Goal: Information Seeking & Learning: Learn about a topic

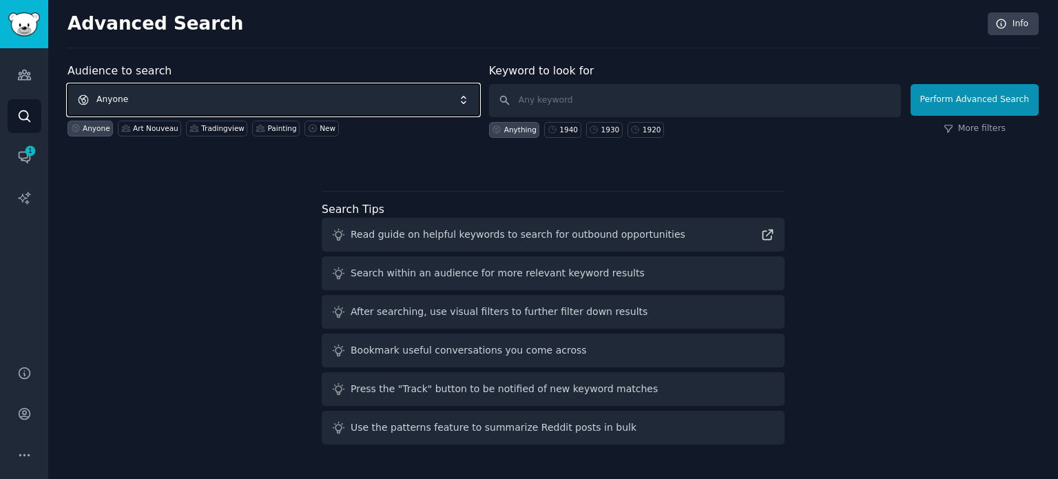
click at [366, 102] on span "Anyone" at bounding box center [274, 100] width 412 height 32
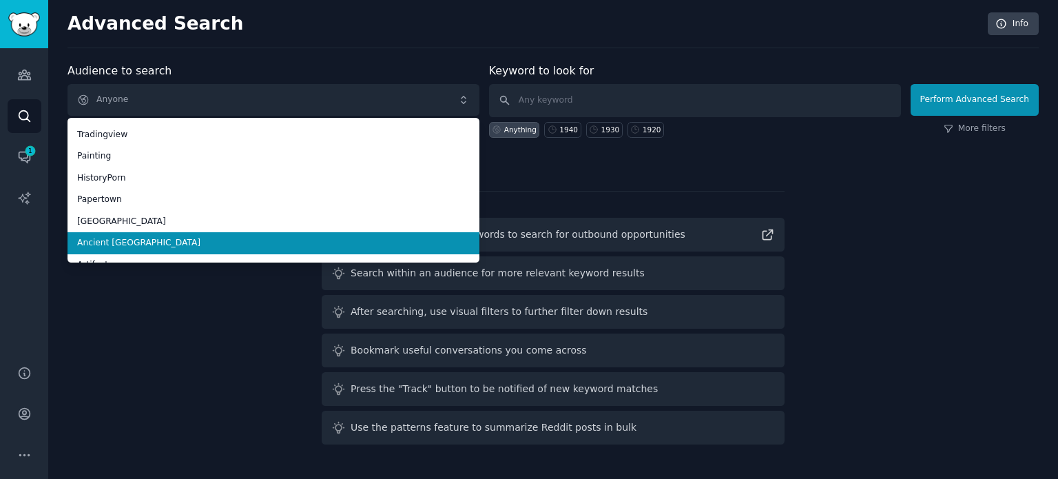
scroll to position [77, 0]
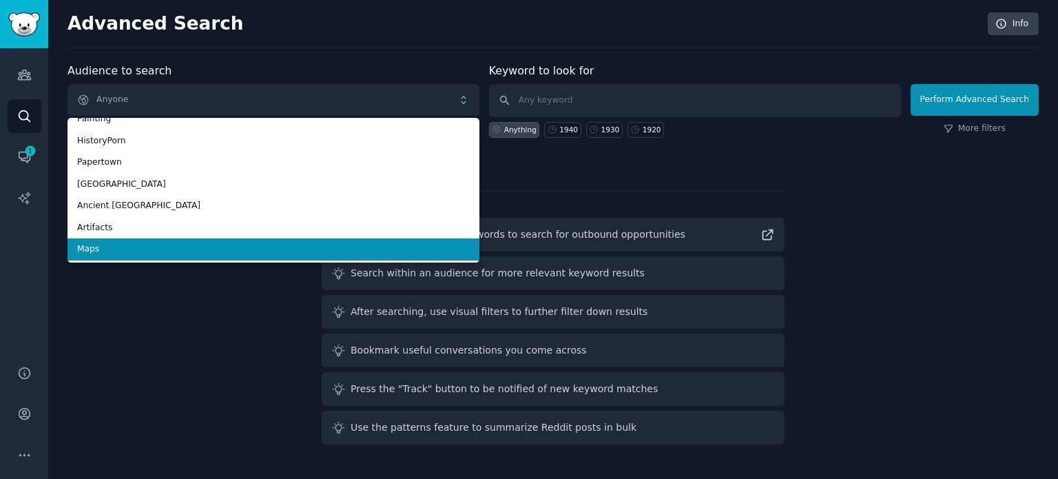
click at [249, 243] on span "Maps" at bounding box center [273, 249] width 393 height 12
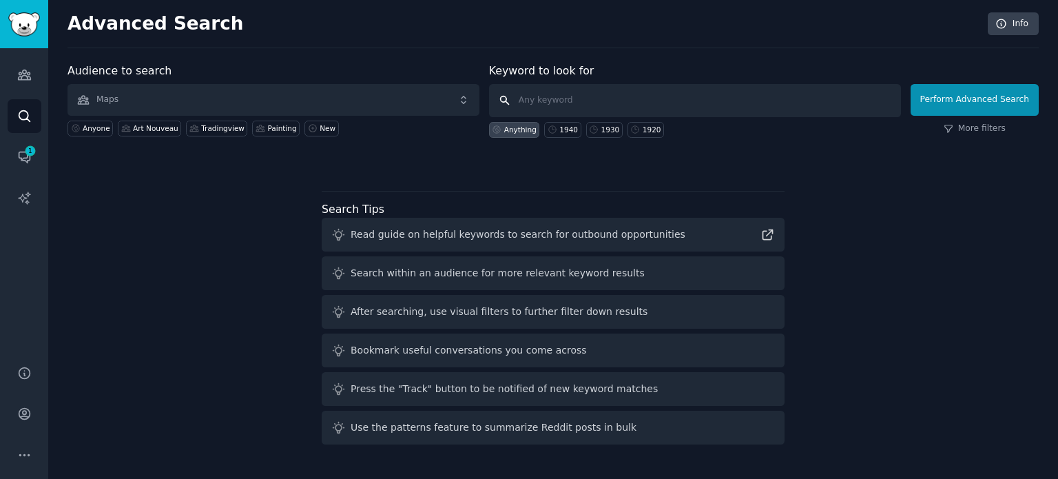
click at [672, 99] on input "text" at bounding box center [695, 100] width 412 height 33
type input "1945"
click button "Perform Advanced Search" at bounding box center [975, 100] width 128 height 32
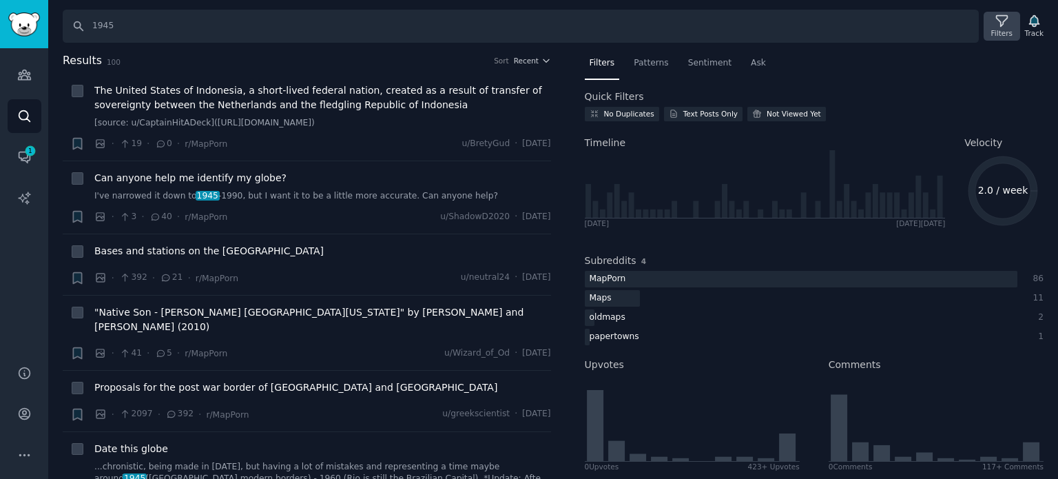
click at [1006, 21] on icon at bounding box center [1001, 21] width 11 height 11
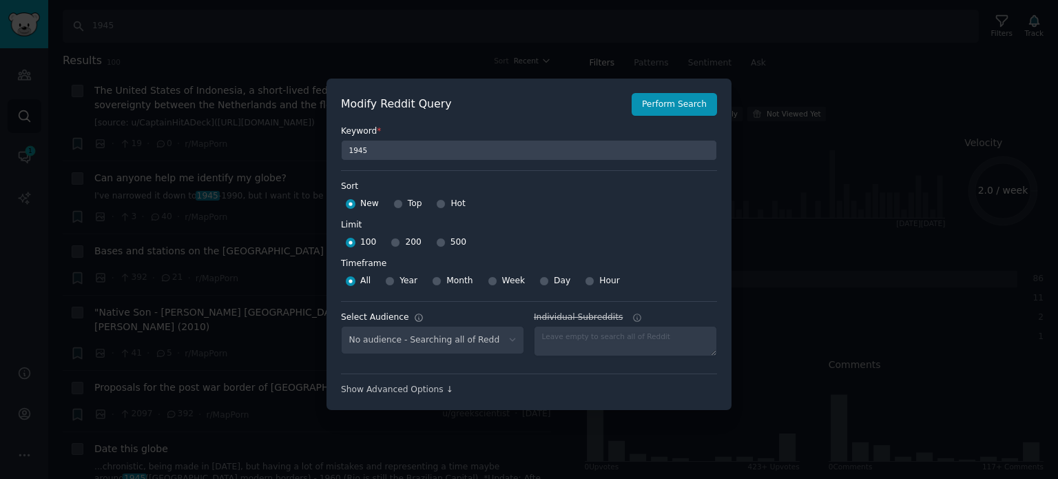
select select "f33d550f09"
click at [402, 206] on div "Top" at bounding box center [407, 204] width 29 height 22
click at [396, 206] on input "Top" at bounding box center [398, 204] width 10 height 10
radio input "true"
click at [436, 242] on input "500" at bounding box center [441, 243] width 10 height 10
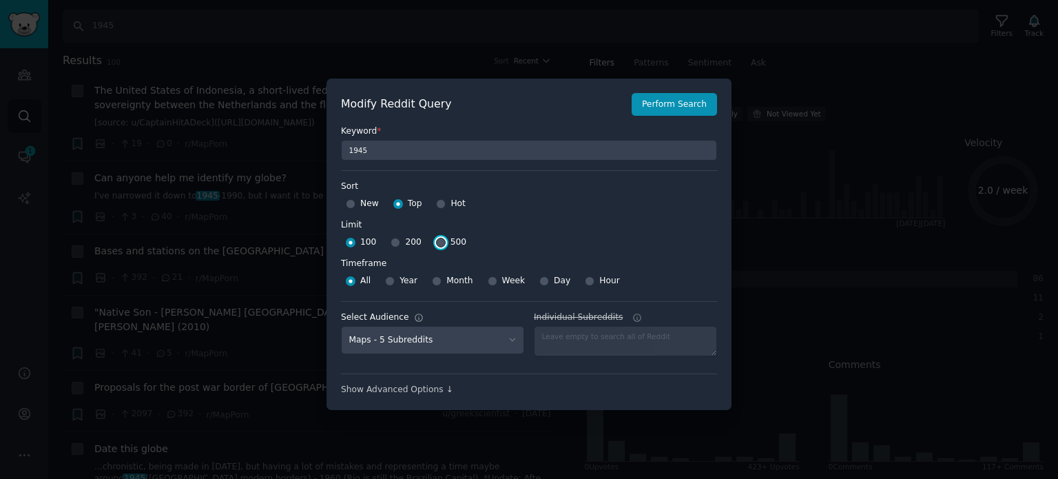
radio input "true"
click at [689, 101] on button "Perform Search" at bounding box center [674, 104] width 85 height 23
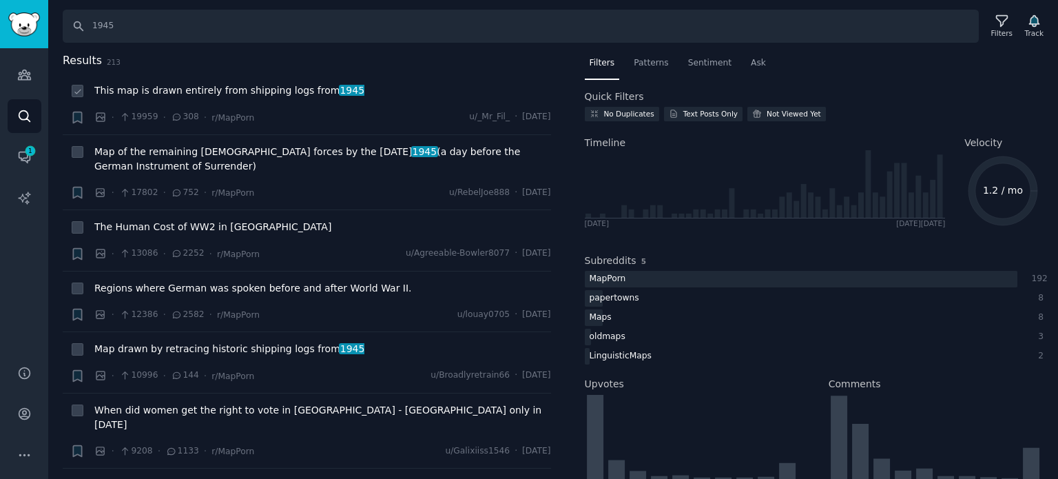
click at [209, 90] on span "This map is drawn entirely from shipping logs from 1945" at bounding box center [229, 90] width 270 height 14
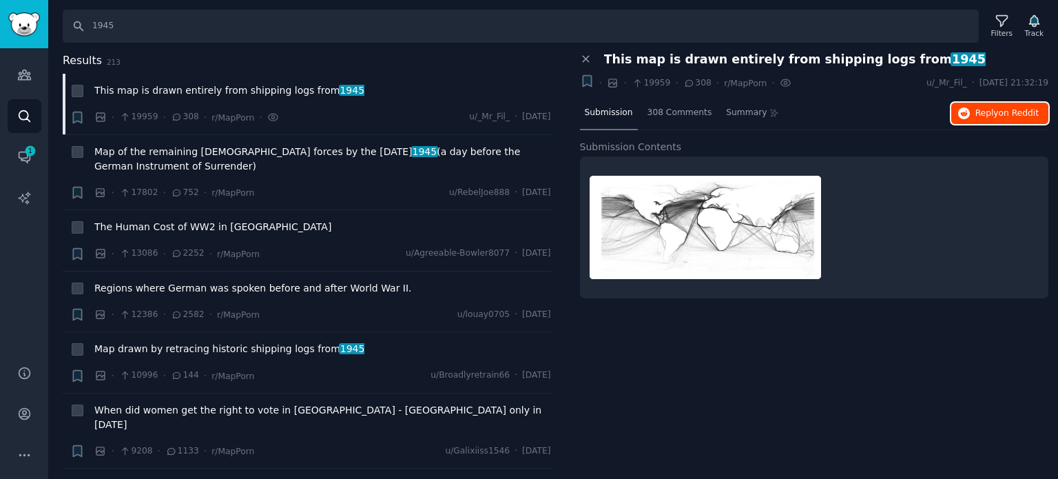
click at [999, 114] on span "Reply on Reddit" at bounding box center [1006, 113] width 63 height 12
click at [160, 228] on span "The Human Cost of WW2 in [GEOGRAPHIC_DATA]" at bounding box center [212, 227] width 237 height 14
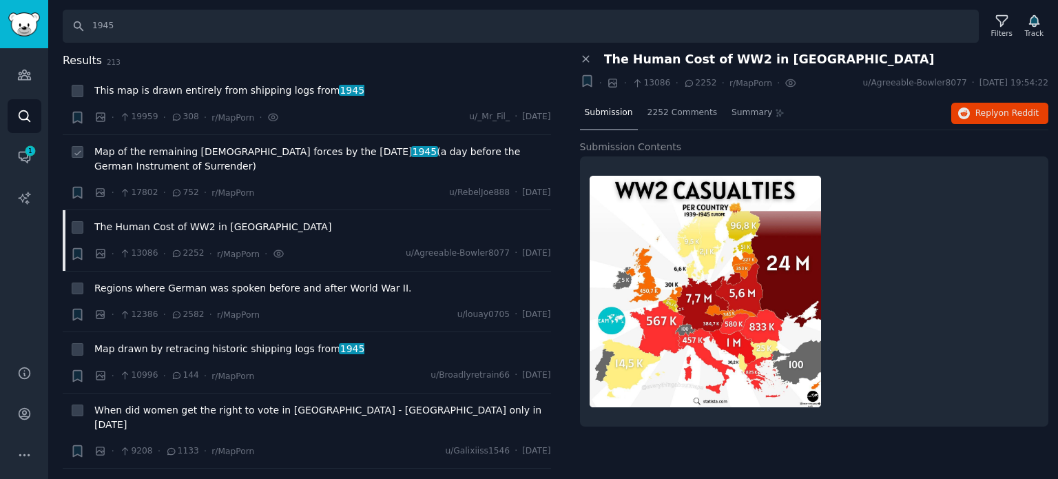
click at [203, 151] on span "Map of the remaining [DEMOGRAPHIC_DATA] forces by the [DATE] (a day before the …" at bounding box center [322, 159] width 457 height 29
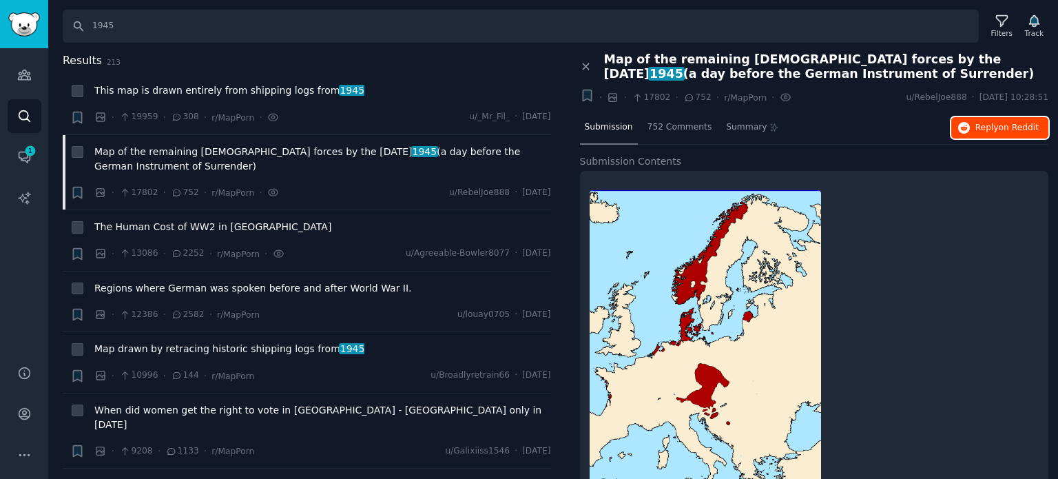
click at [969, 125] on icon "button" at bounding box center [964, 128] width 12 height 12
click at [178, 347] on span "Map drawn by retracing historic shipping logs from 1945" at bounding box center [229, 349] width 270 height 14
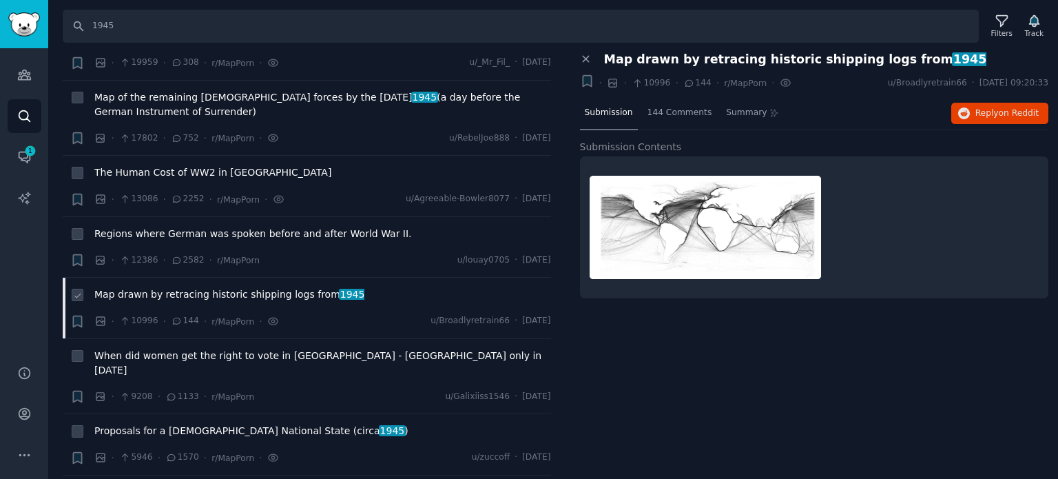
scroll to position [138, 0]
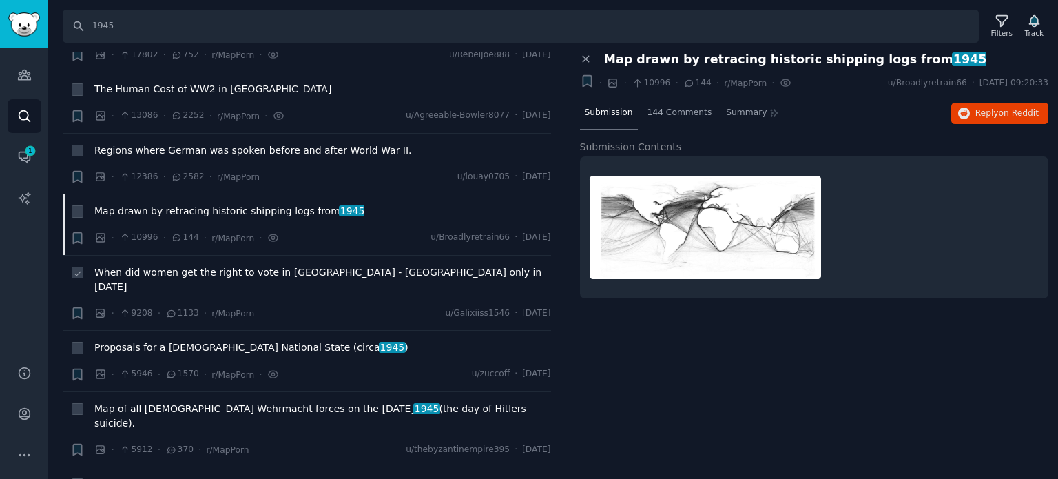
click at [220, 273] on span "When did women get the right to vote in [GEOGRAPHIC_DATA] - [GEOGRAPHIC_DATA] o…" at bounding box center [322, 279] width 457 height 29
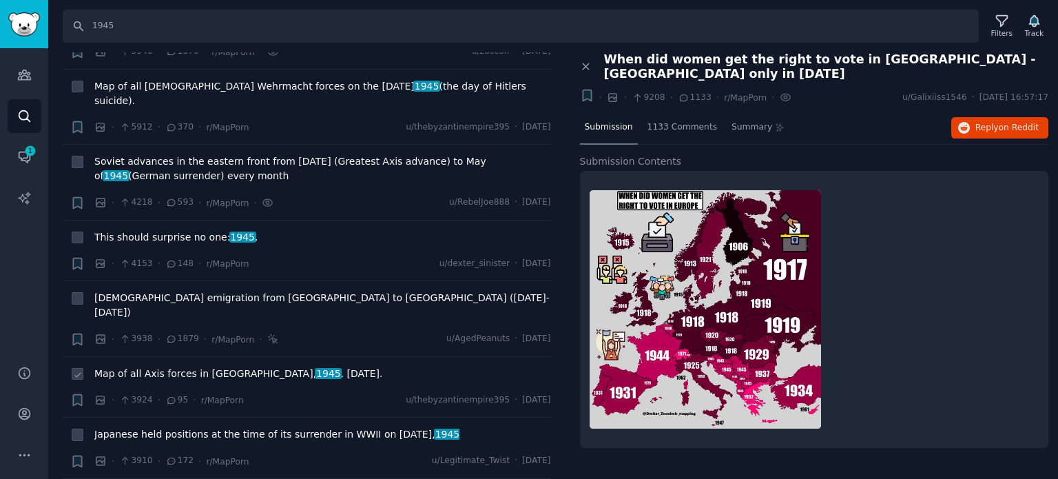
scroll to position [551, 0]
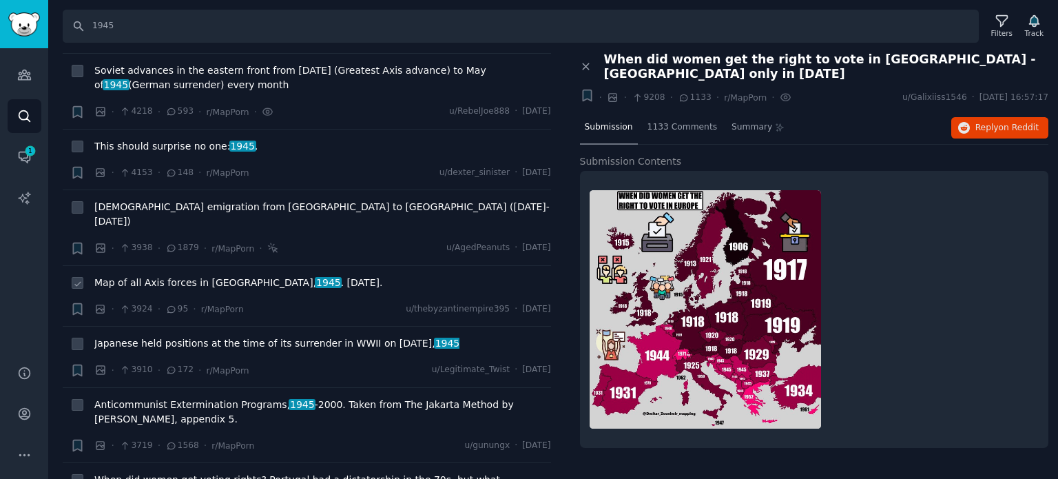
click at [165, 276] on span "Map of all Axis forces in [GEOGRAPHIC_DATA], 1945 . [DATE]." at bounding box center [238, 283] width 288 height 14
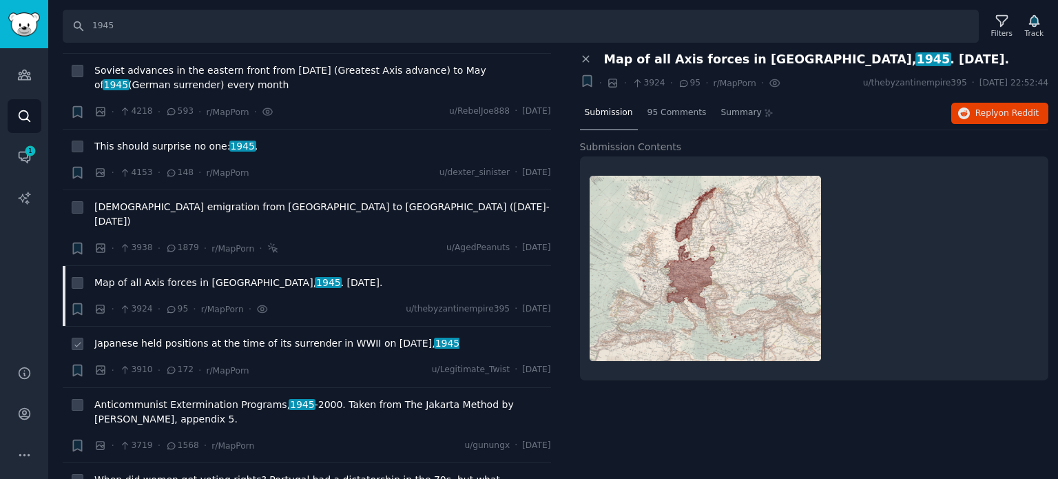
click at [161, 336] on span "Japanese held positions at the time of its surrender in WWII on [DATE]" at bounding box center [276, 343] width 365 height 14
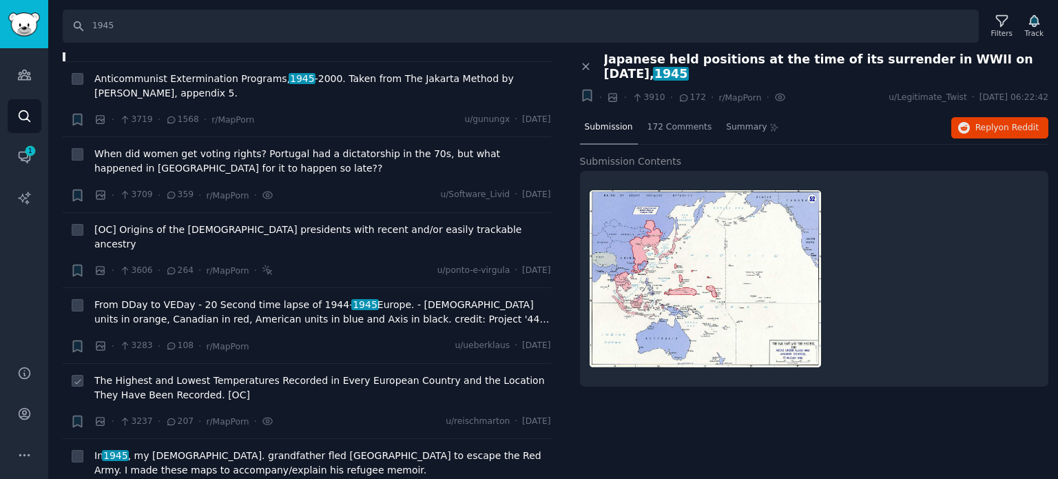
scroll to position [895, 0]
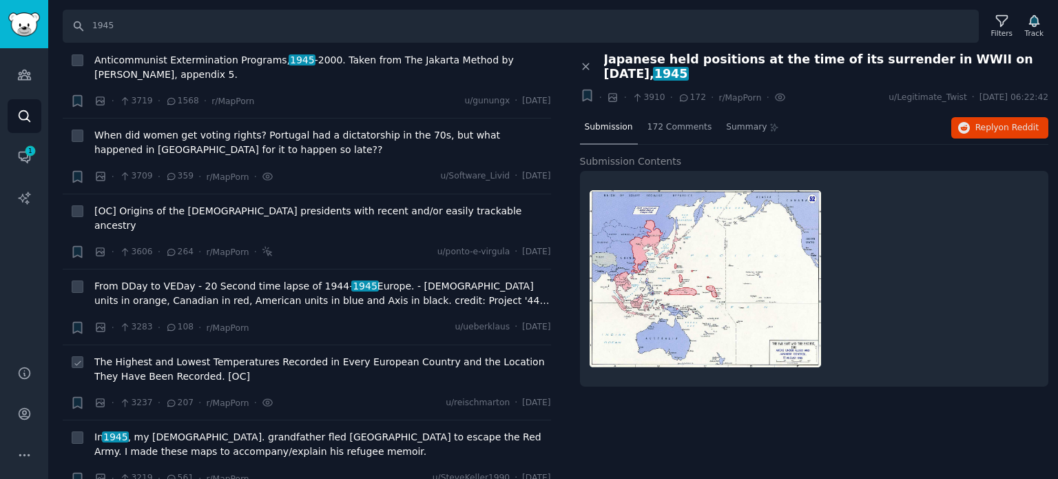
click at [194, 355] on span "The Highest and Lowest Temperatures Recorded in Every European Country and the …" at bounding box center [322, 369] width 457 height 29
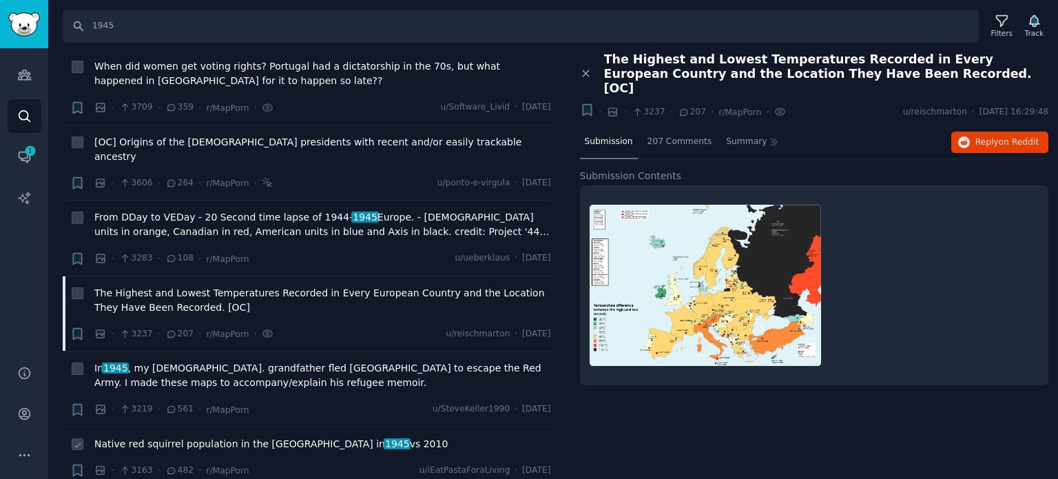
scroll to position [1102, 0]
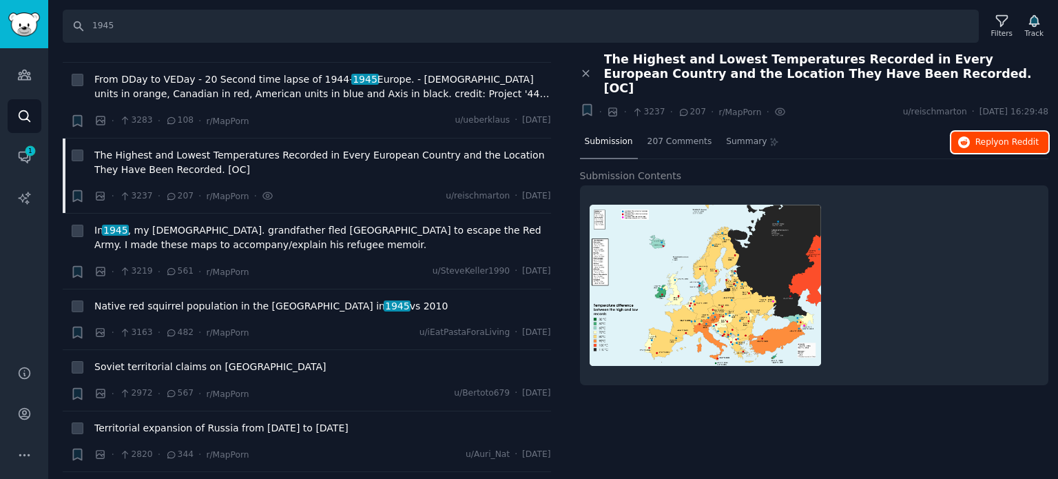
click at [982, 136] on span "Reply on Reddit" at bounding box center [1006, 142] width 63 height 12
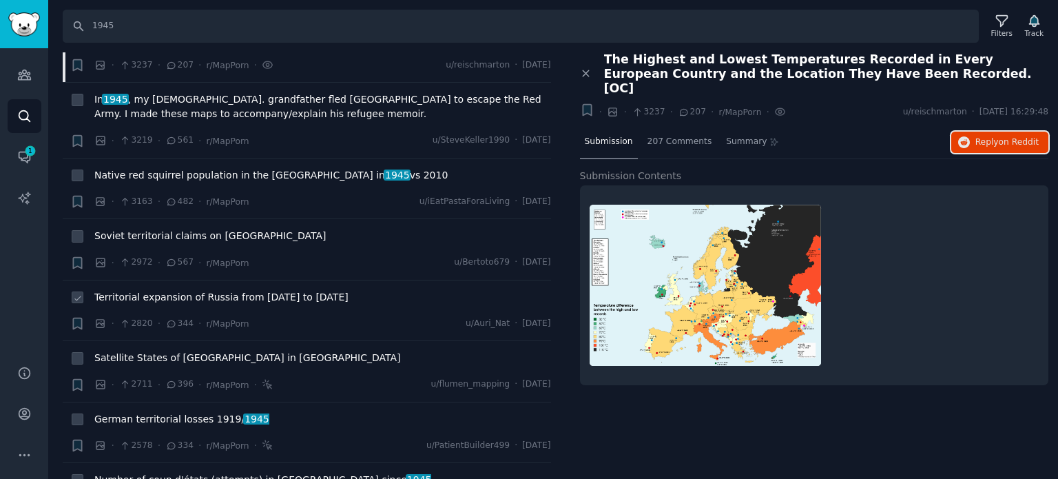
scroll to position [1240, 0]
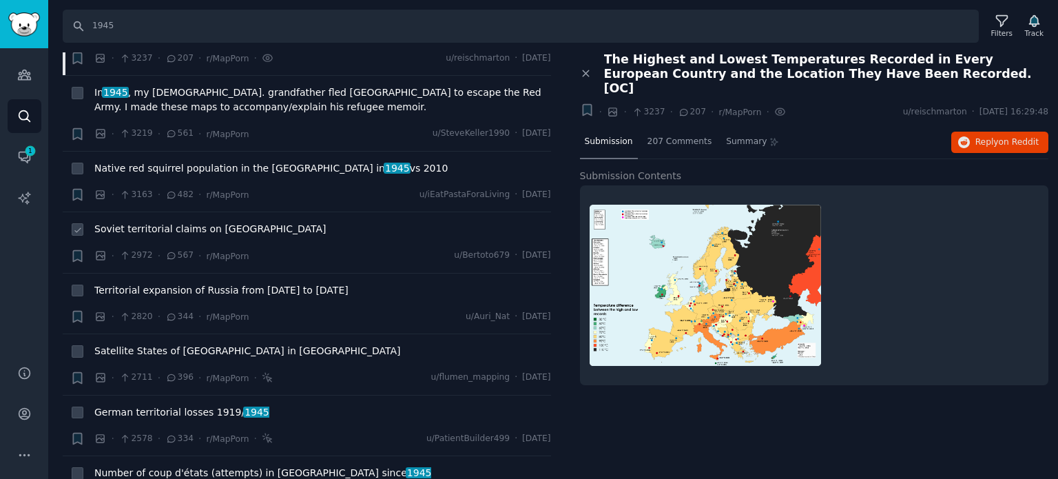
click at [152, 222] on span "Soviet territorial claims on [GEOGRAPHIC_DATA]" at bounding box center [210, 229] width 232 height 14
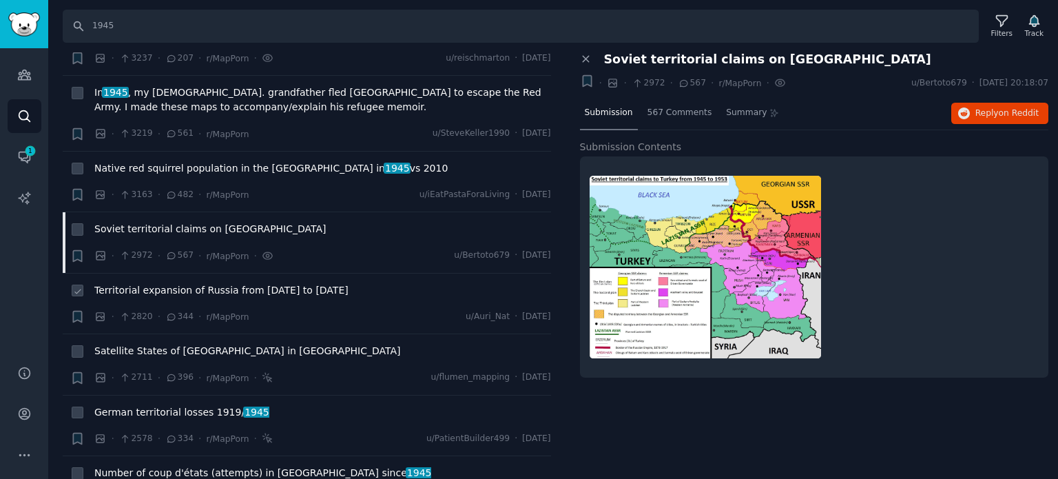
click at [207, 283] on span "Territorial expansion of Russia from [DATE] to [DATE]" at bounding box center [221, 290] width 254 height 14
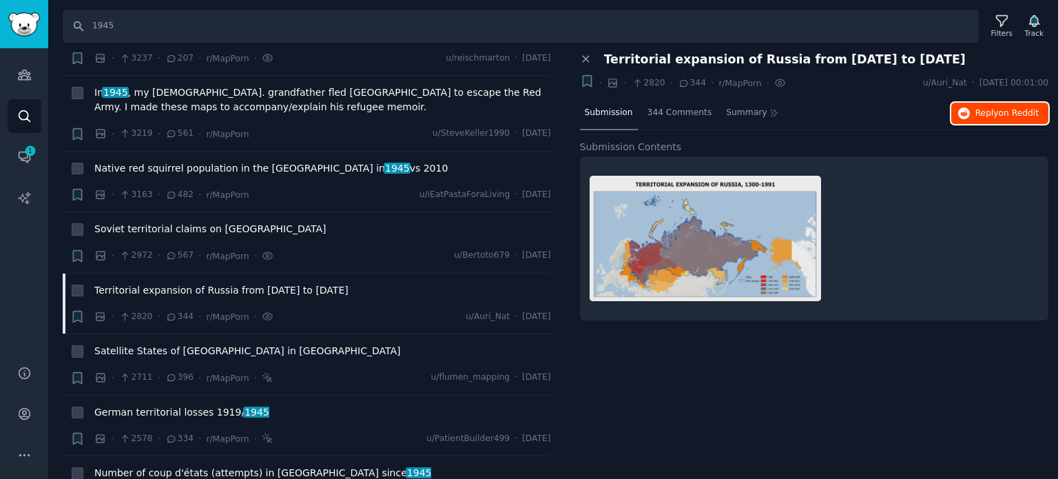
click at [982, 112] on span "Reply on Reddit" at bounding box center [1006, 113] width 63 height 12
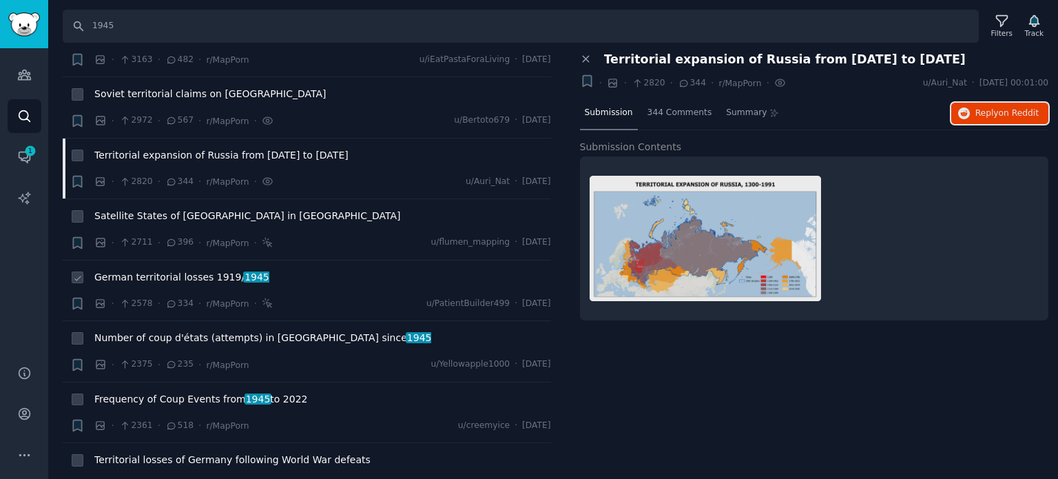
scroll to position [1378, 0]
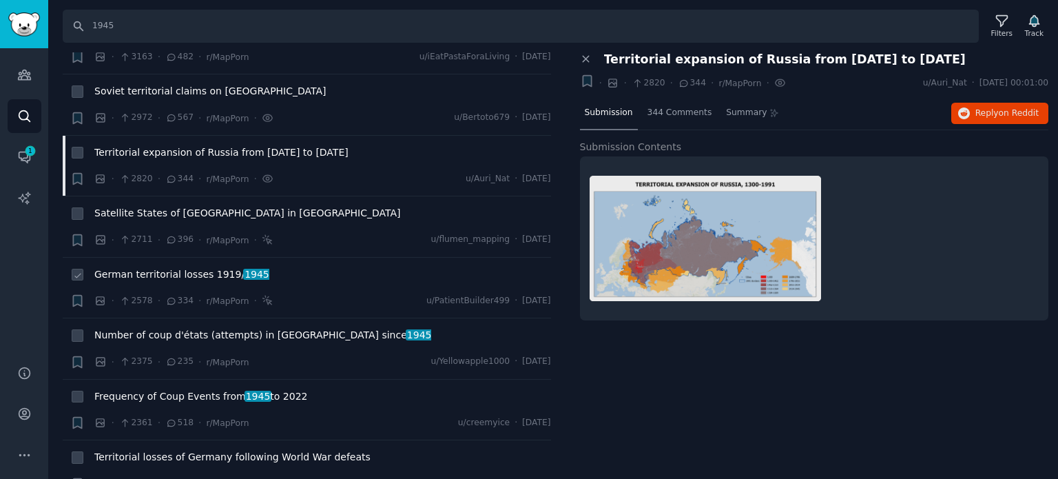
click at [152, 267] on span "German territorial losses 1919/ 1945" at bounding box center [181, 274] width 175 height 14
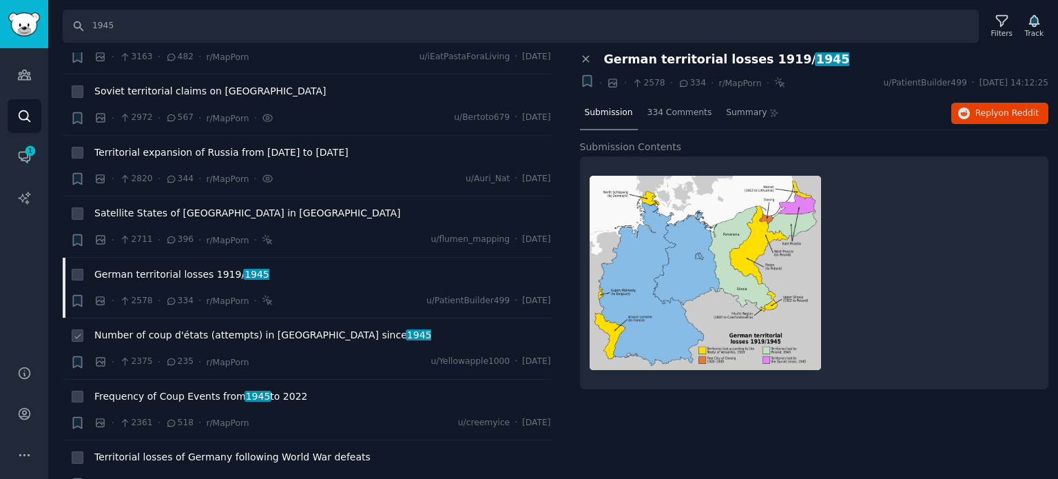
click at [216, 328] on span "Number of coup d'états (attempts) in [GEOGRAPHIC_DATA] since [DATE]" at bounding box center [262, 335] width 337 height 14
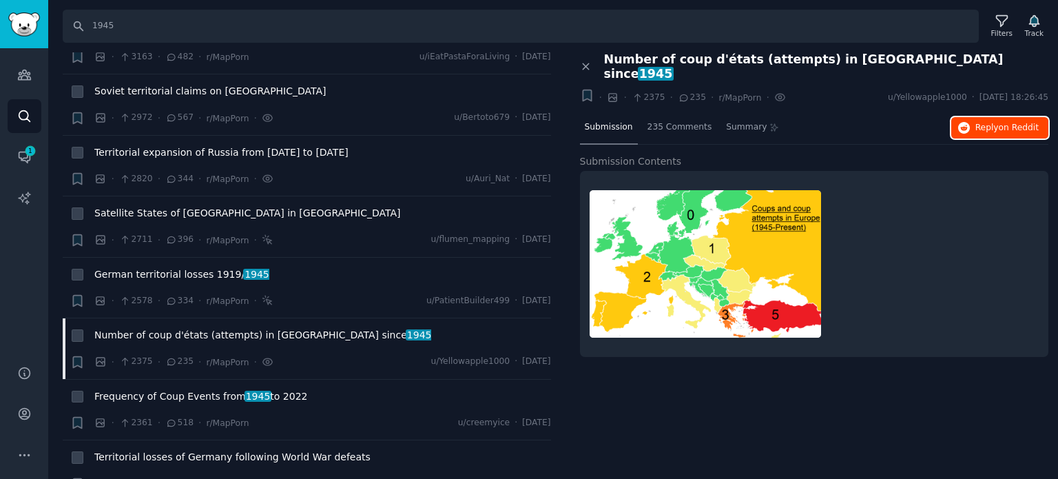
click at [969, 122] on button "Reply on Reddit" at bounding box center [999, 128] width 97 height 22
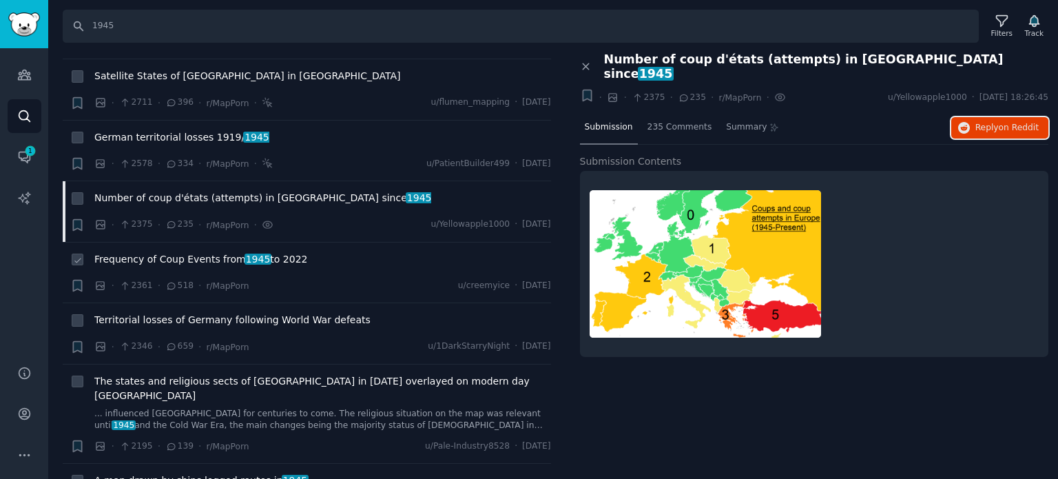
scroll to position [1515, 0]
click at [174, 251] on span "Frequency of Coup Events from [DATE] to [DATE]" at bounding box center [200, 258] width 213 height 14
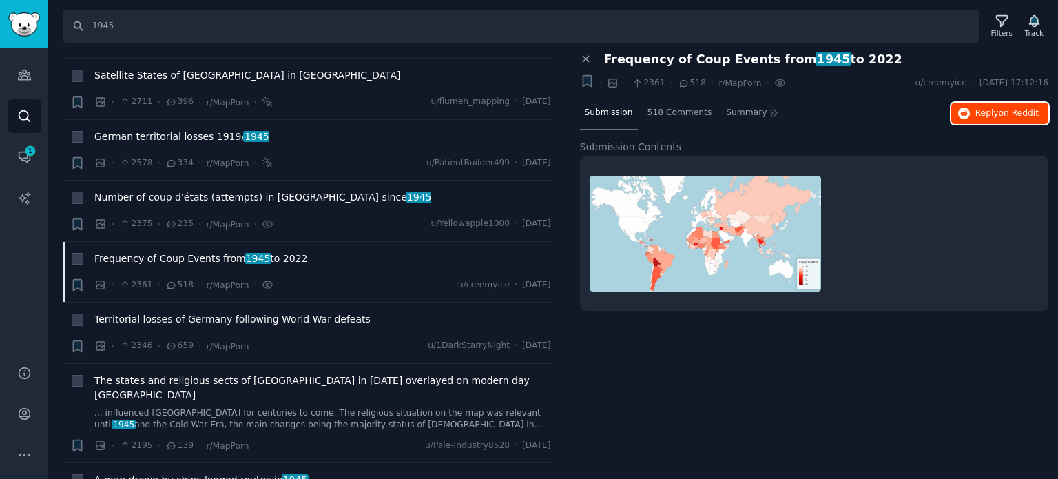
click at [976, 112] on button "Reply on Reddit" at bounding box center [999, 114] width 97 height 22
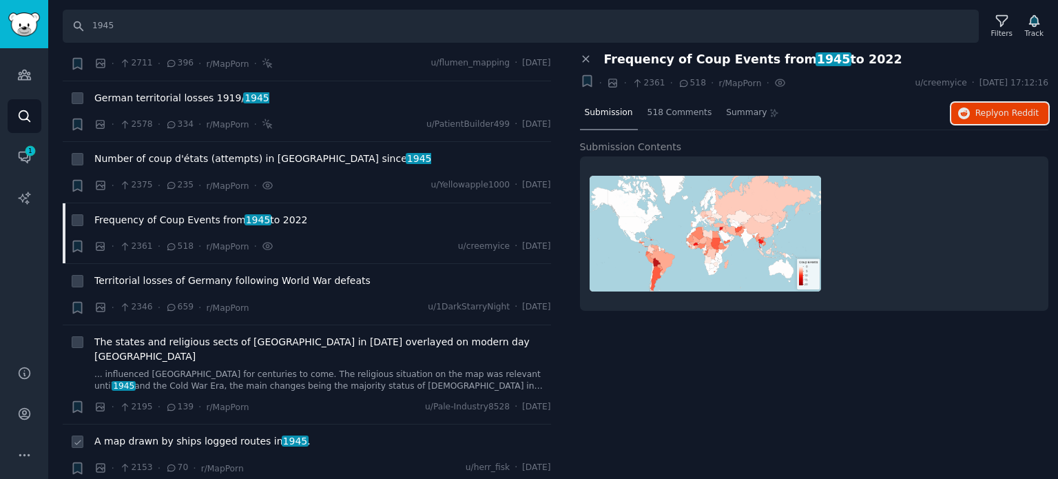
scroll to position [1653, 0]
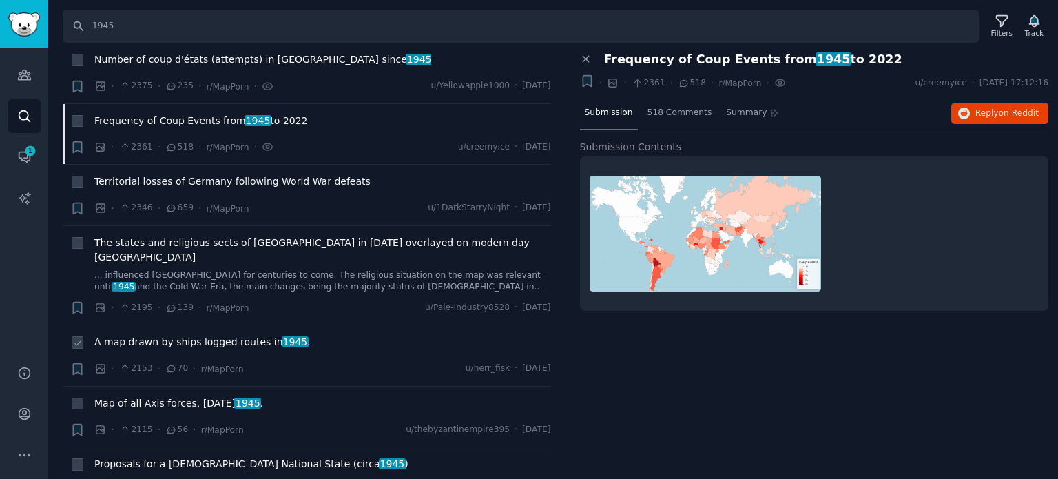
click at [146, 335] on span "A map drawn by ships logged routes in [DATE] ." at bounding box center [202, 342] width 216 height 14
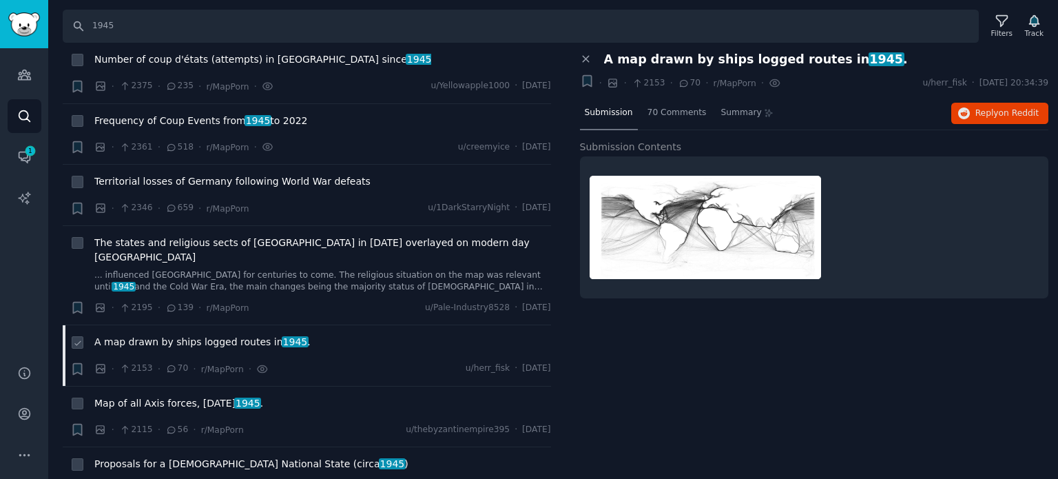
scroll to position [1722, 0]
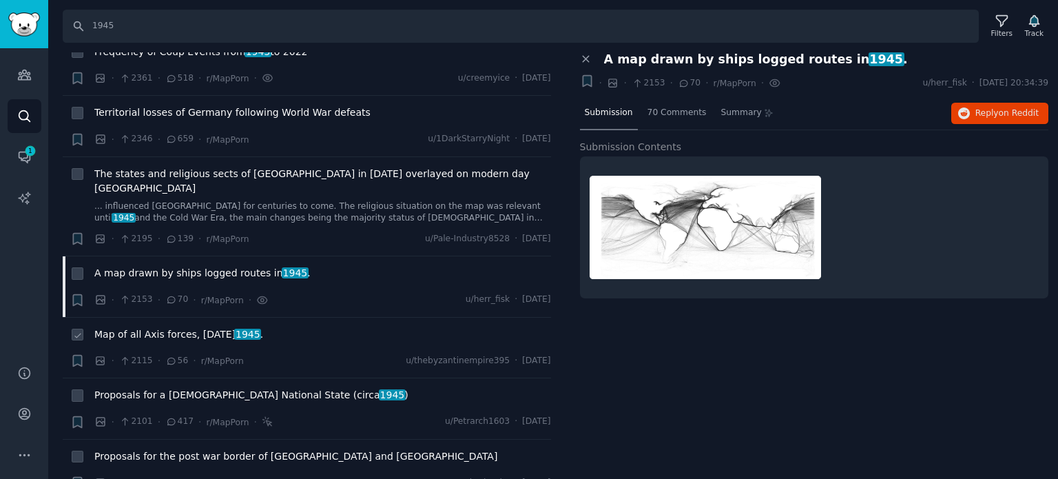
click at [168, 327] on span "Map of all Axis forces, [DATE] ." at bounding box center [178, 334] width 169 height 14
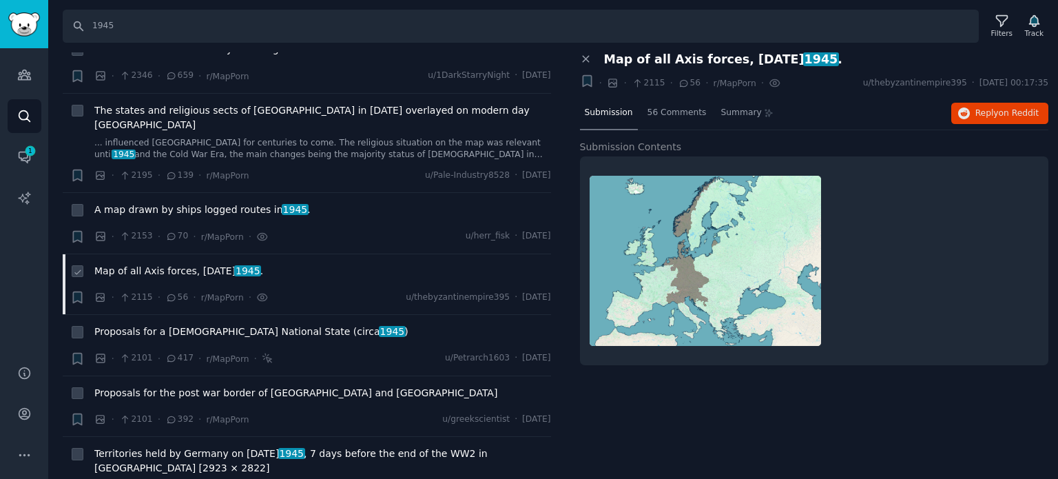
scroll to position [1860, 0]
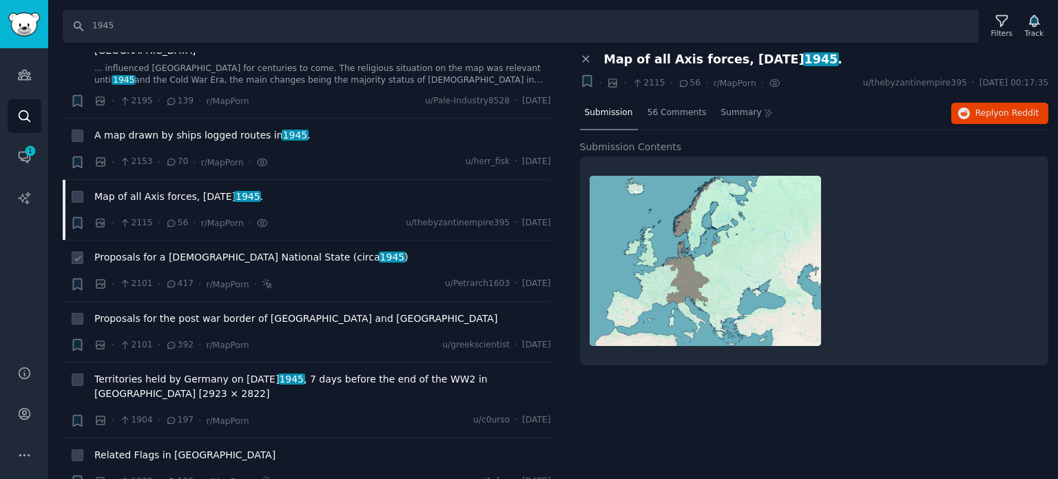
click at [185, 250] on span "Proposals for a [DEMOGRAPHIC_DATA] National State (circa [DATE] )" at bounding box center [251, 257] width 314 height 14
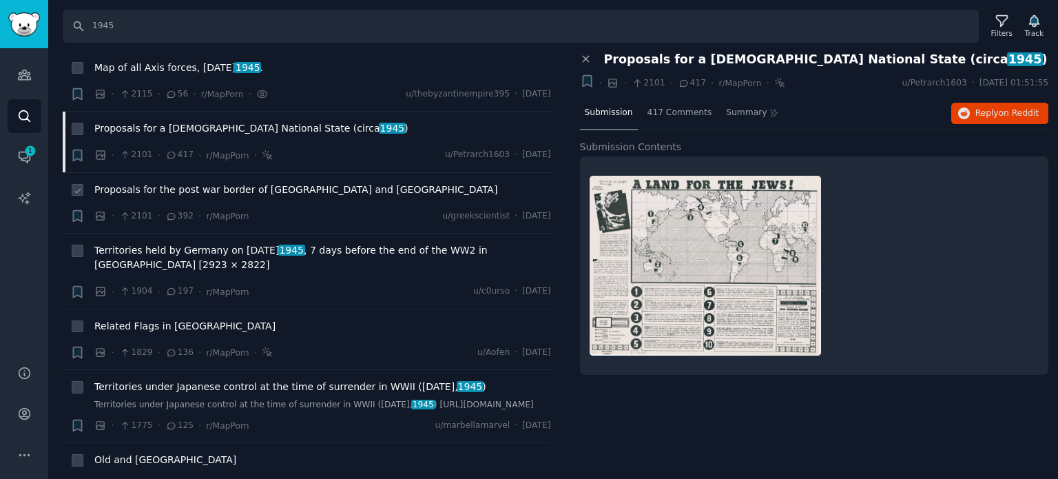
scroll to position [1998, 0]
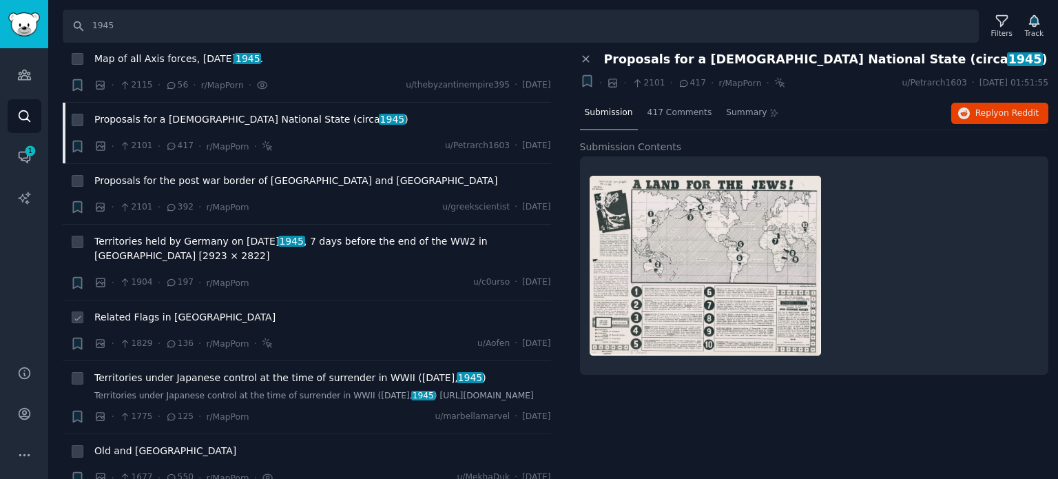
click at [123, 310] on span "Related Flags in [GEOGRAPHIC_DATA]" at bounding box center [184, 317] width 181 height 14
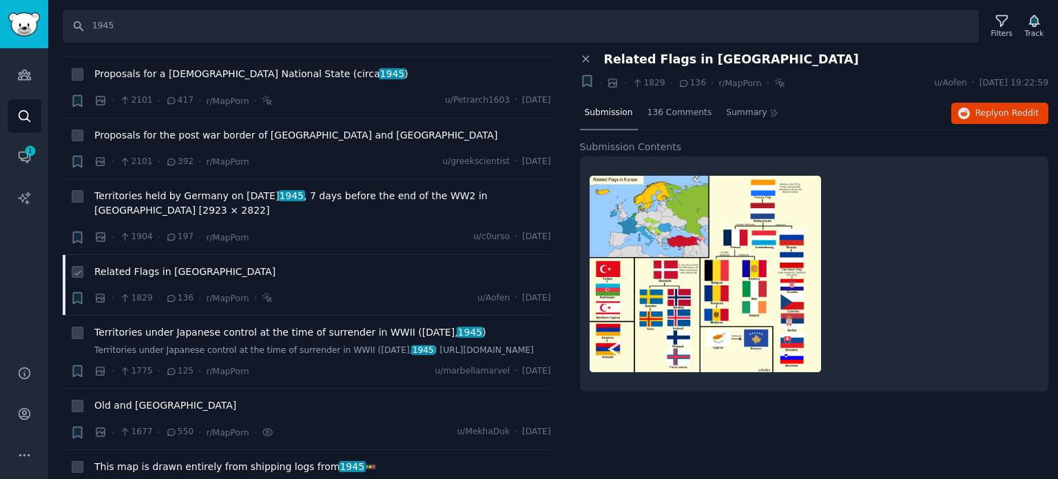
scroll to position [2066, 0]
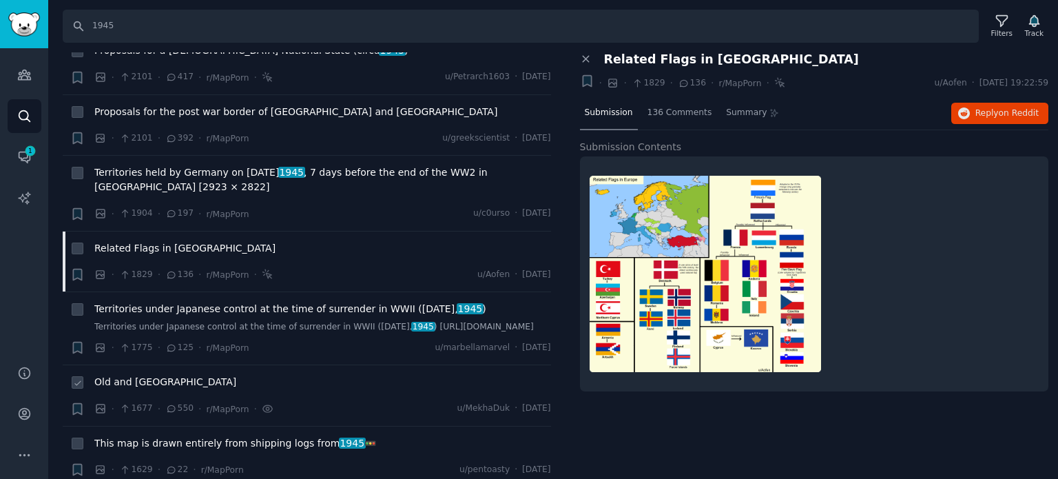
click at [125, 375] on span "Old and [GEOGRAPHIC_DATA]" at bounding box center [165, 382] width 142 height 14
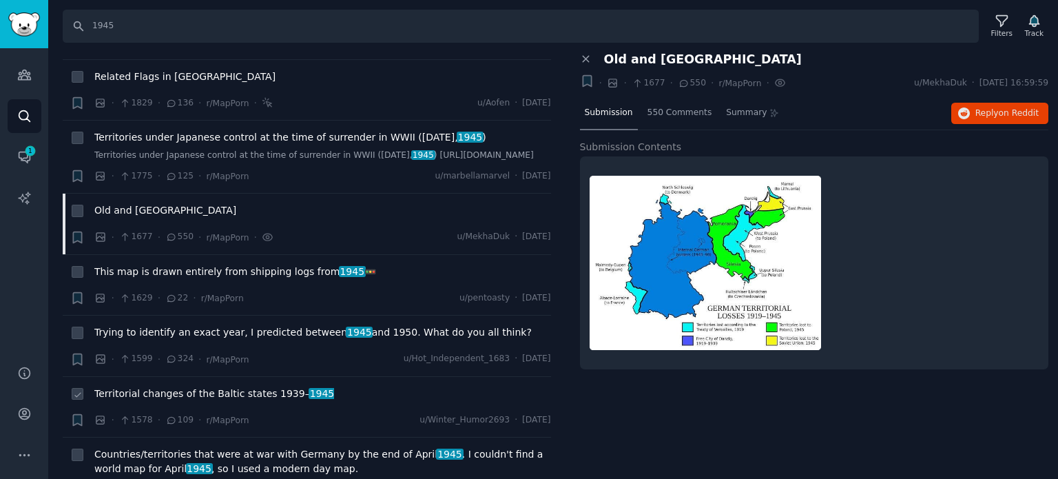
scroll to position [2273, 0]
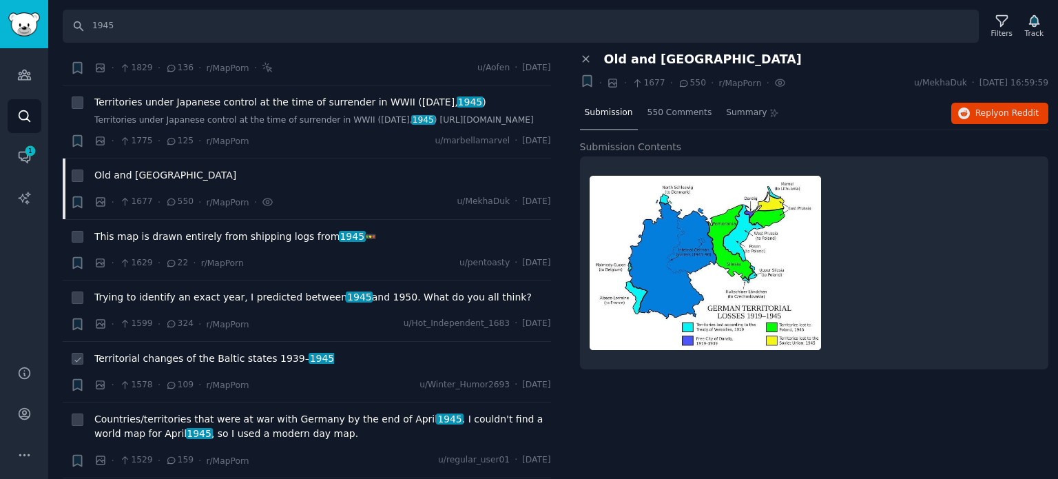
click at [127, 351] on span "Territorial changes of the Baltic states [DATE]– [DATE]" at bounding box center [214, 358] width 240 height 14
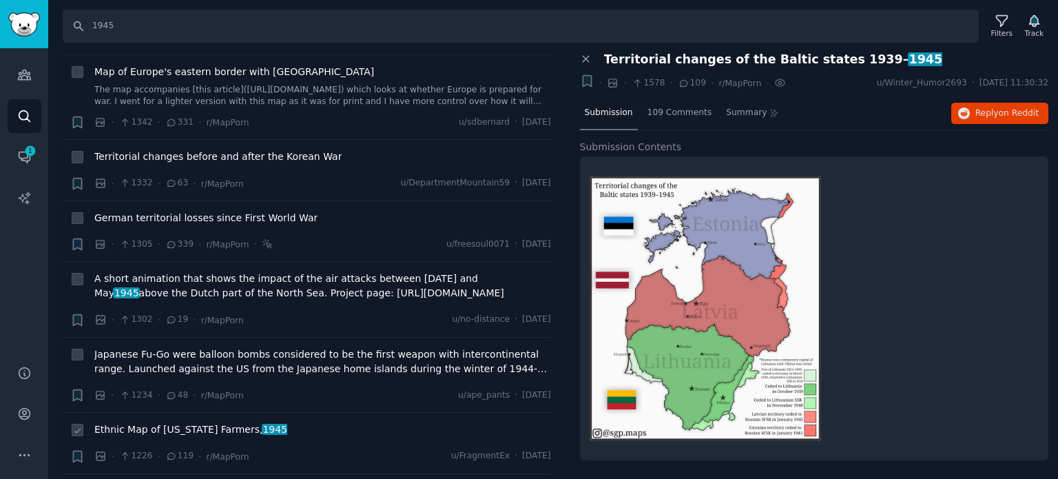
scroll to position [2962, 0]
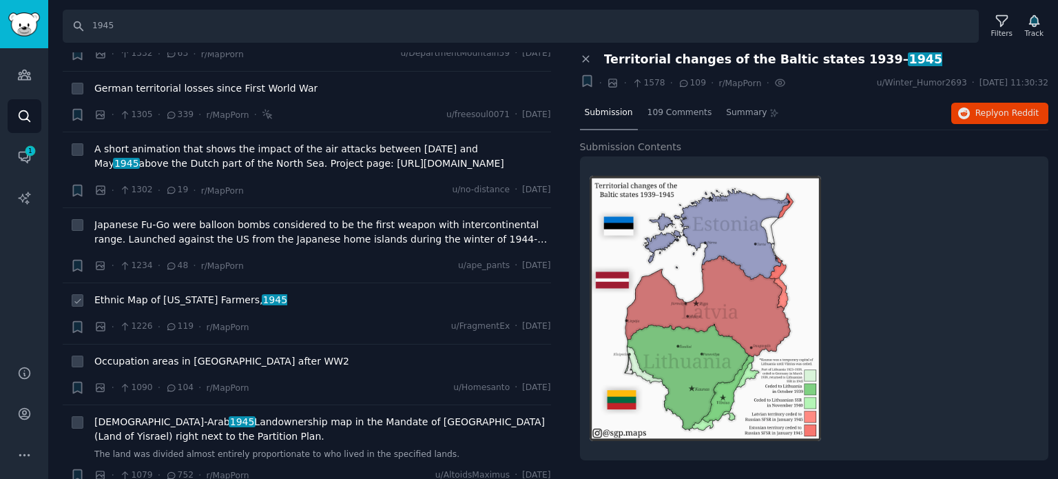
click at [166, 293] on span "Ethnic Map of [US_STATE] Farmers, 1945" at bounding box center [190, 300] width 193 height 14
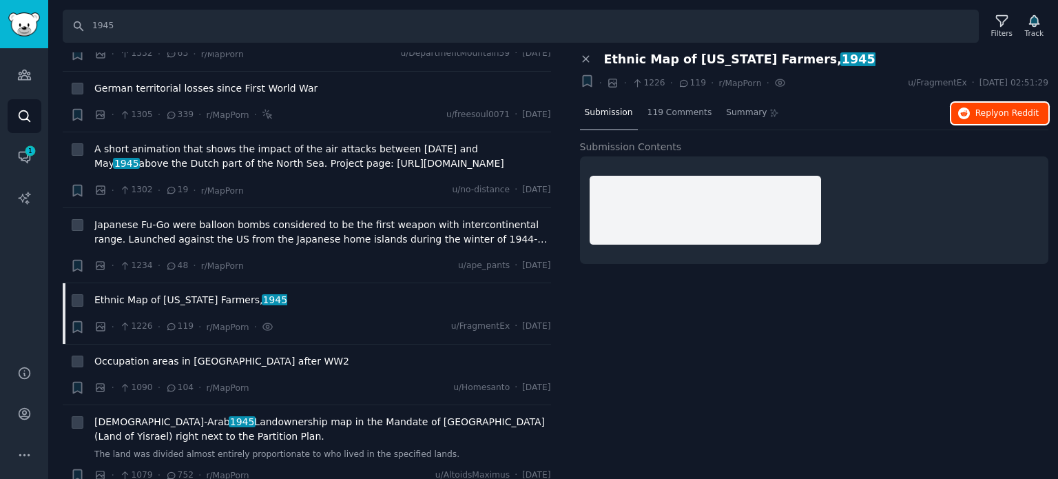
click at [1004, 108] on span "on Reddit" at bounding box center [1019, 113] width 40 height 10
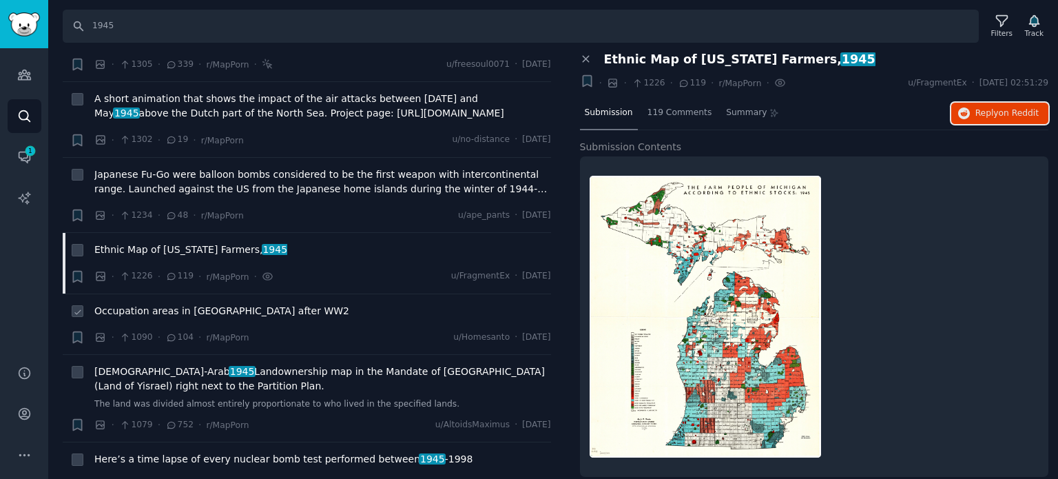
scroll to position [3031, 0]
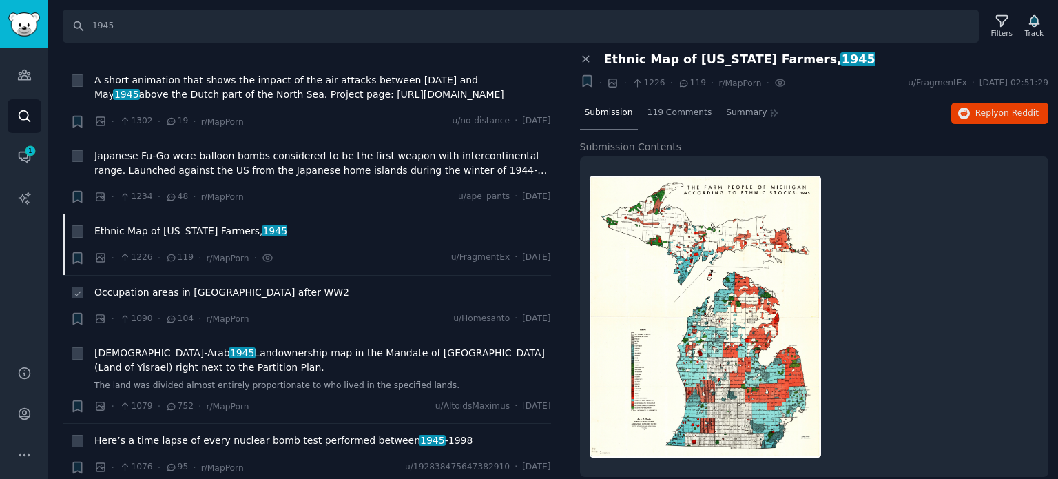
click at [157, 285] on span "Occupation areas in [GEOGRAPHIC_DATA] after WW2" at bounding box center [221, 292] width 255 height 14
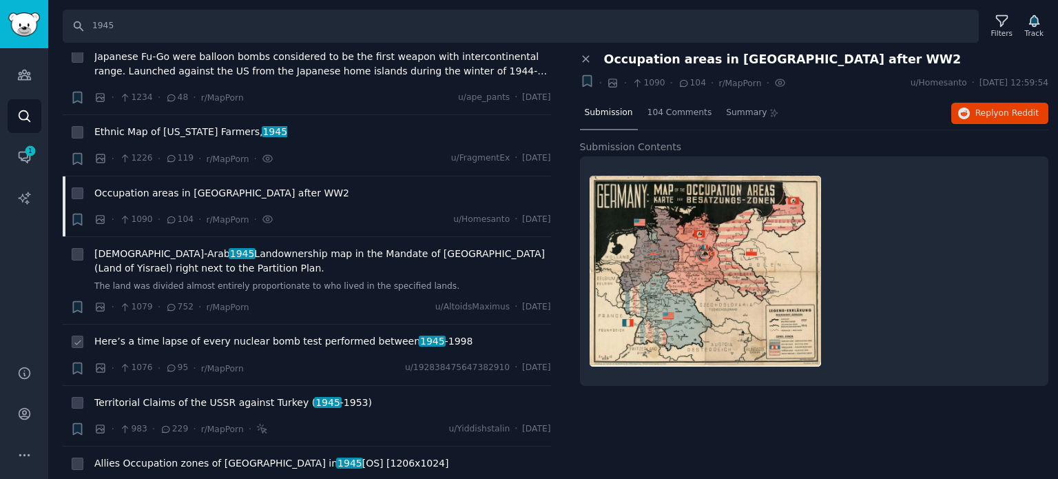
scroll to position [3169, 0]
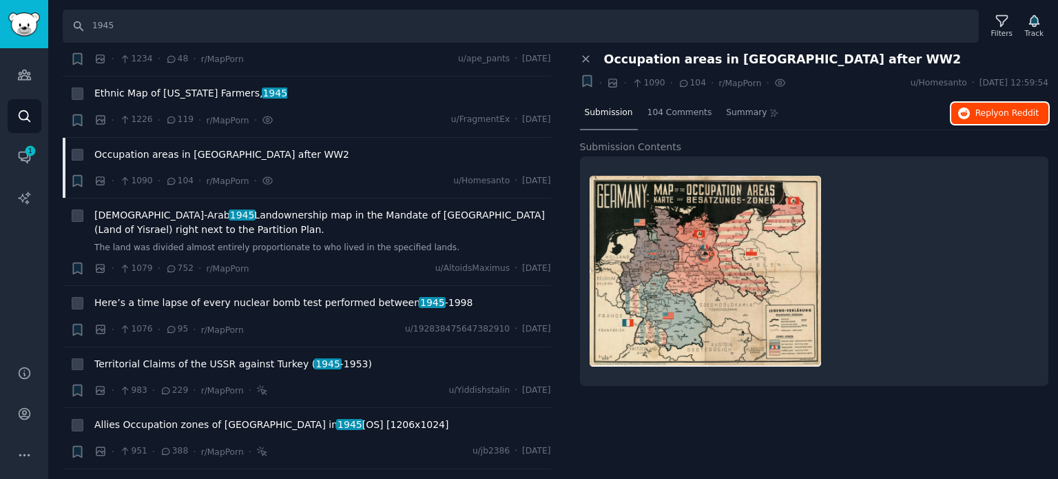
click at [988, 118] on button "Reply on Reddit" at bounding box center [999, 114] width 97 height 22
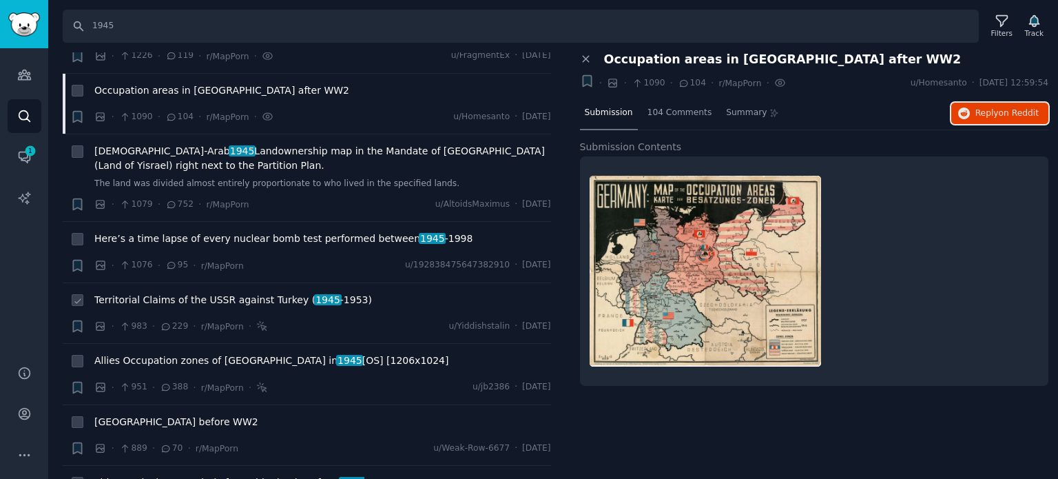
scroll to position [3306, 0]
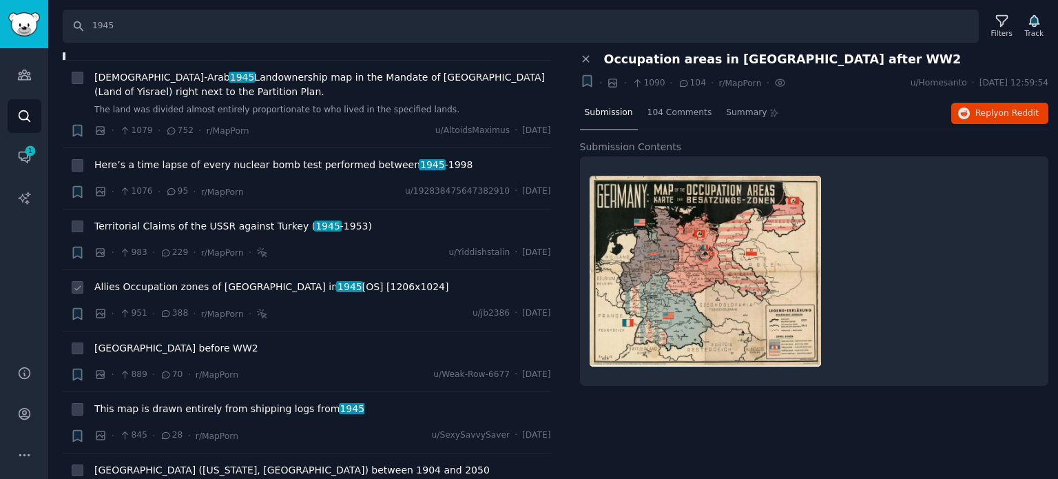
click at [173, 280] on span "Allies Occupation zones of [GEOGRAPHIC_DATA] in [DATE] [OS] [1206x1024]" at bounding box center [271, 287] width 354 height 14
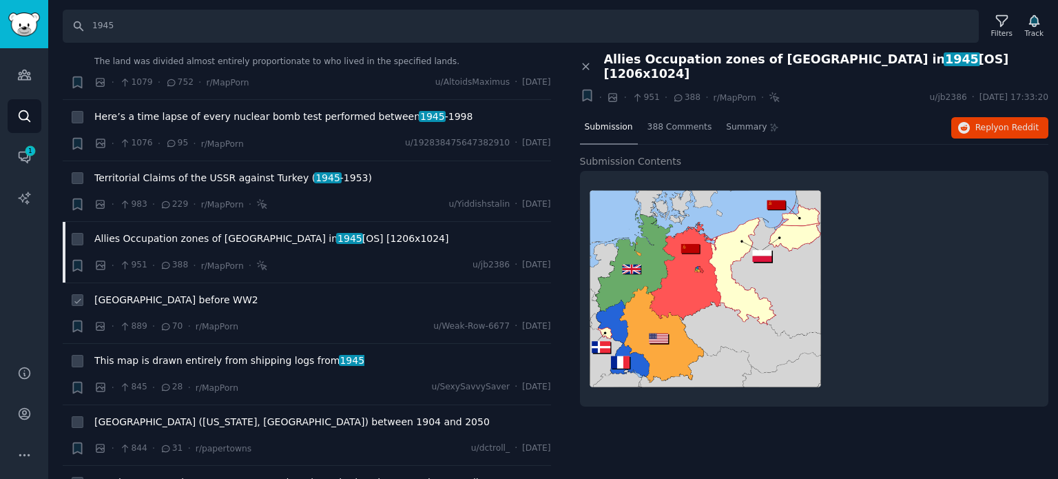
scroll to position [3375, 0]
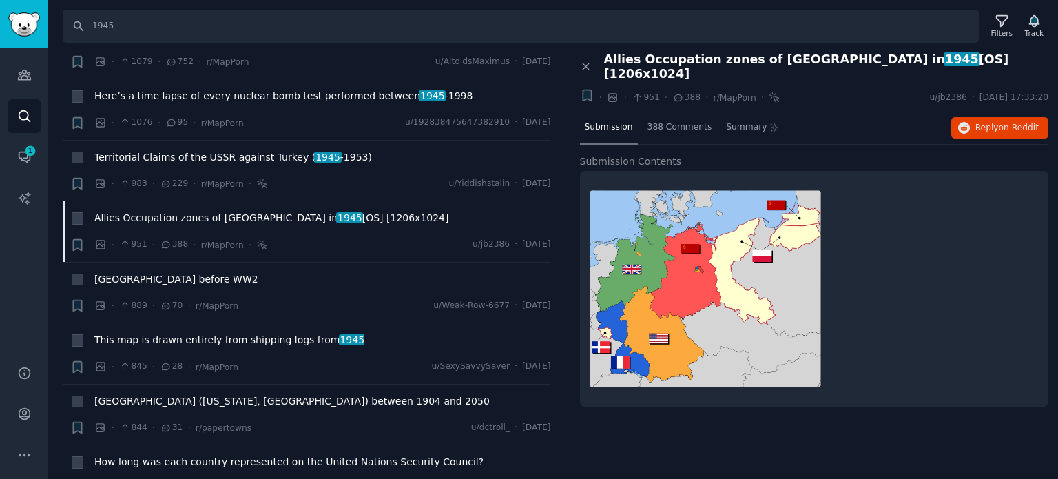
click at [924, 349] on div at bounding box center [815, 288] width 450 height 216
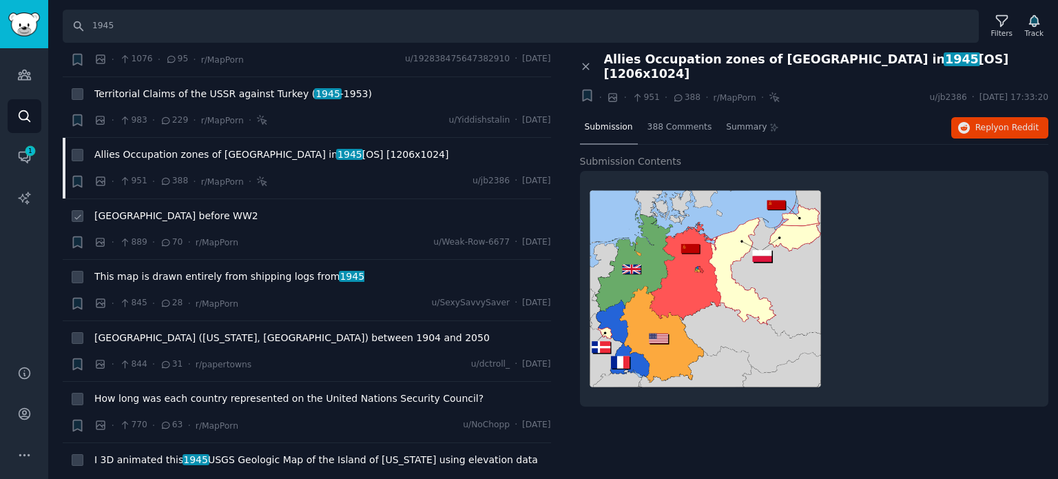
scroll to position [3513, 0]
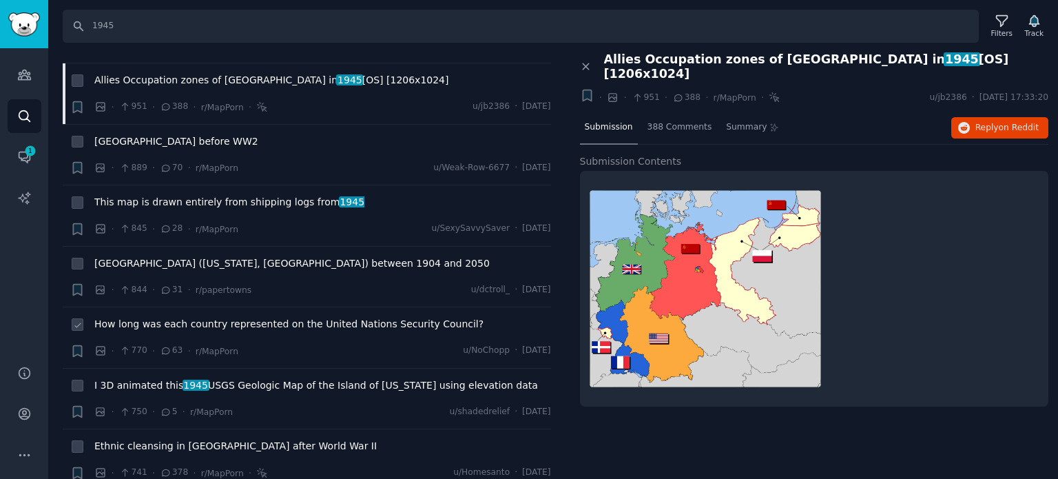
click at [146, 317] on span "How long was each country represented on the United Nations Security Council?" at bounding box center [288, 324] width 389 height 14
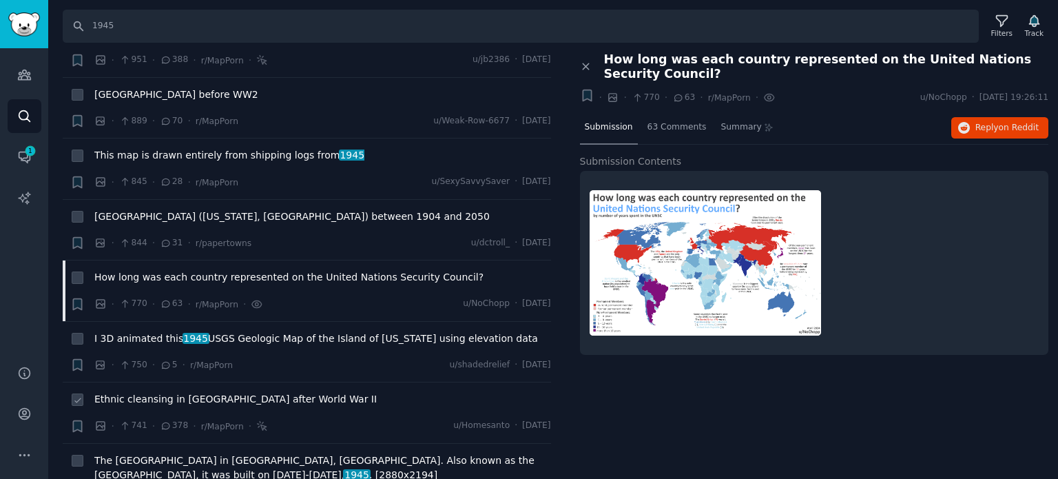
scroll to position [3651, 0]
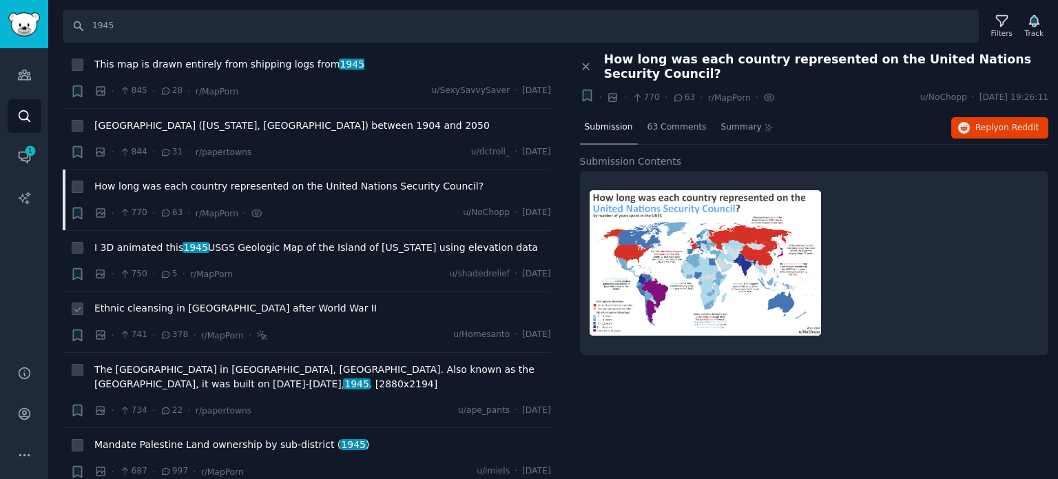
click at [168, 301] on span "Ethnic cleansing in [GEOGRAPHIC_DATA] after World War II" at bounding box center [235, 308] width 282 height 14
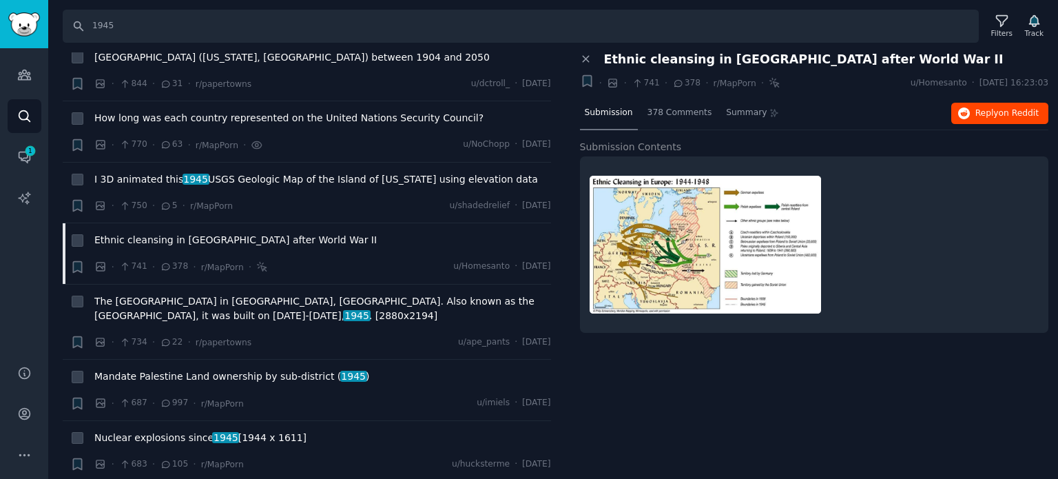
scroll to position [3720, 0]
click at [1005, 110] on span "on Reddit" at bounding box center [1019, 113] width 40 height 10
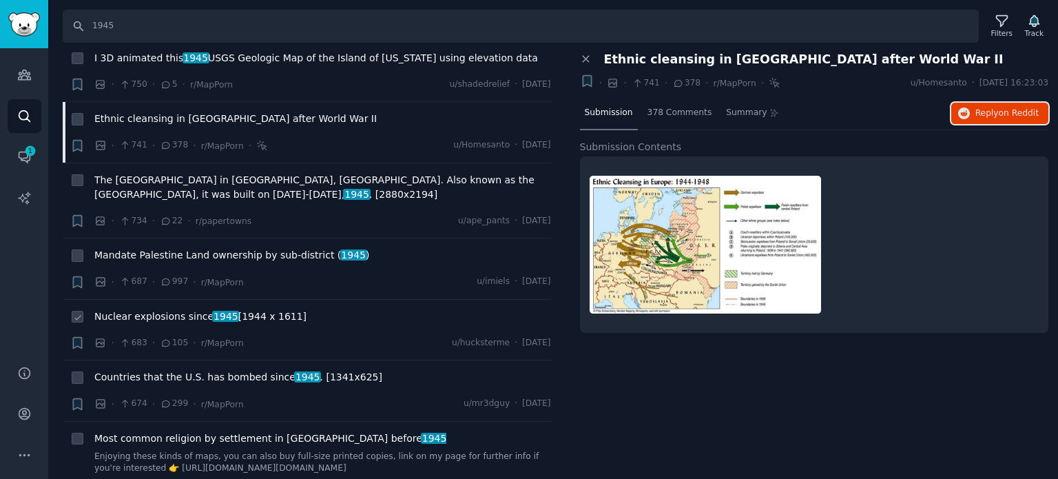
scroll to position [3857, 0]
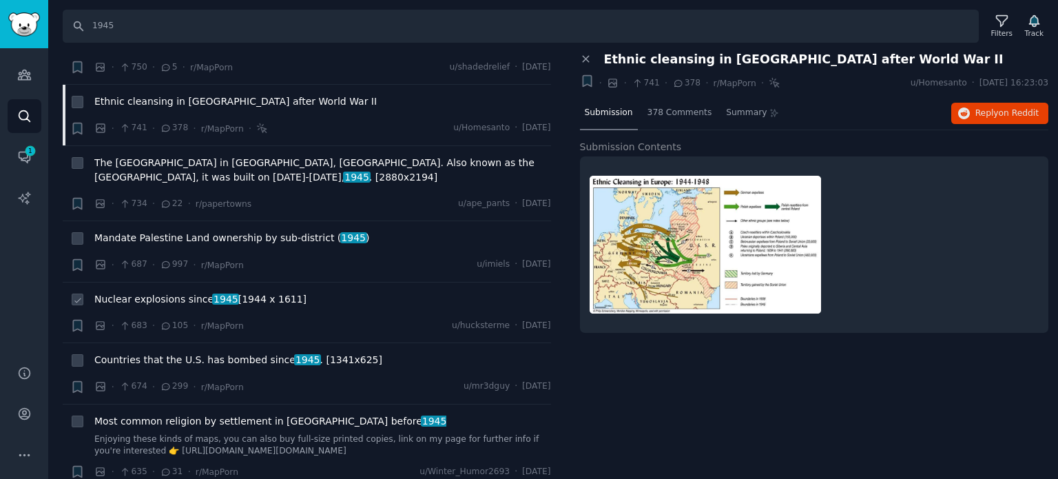
click at [177, 292] on span "Nuclear explosions since [DATE] [1944 x 1611]" at bounding box center [200, 299] width 212 height 14
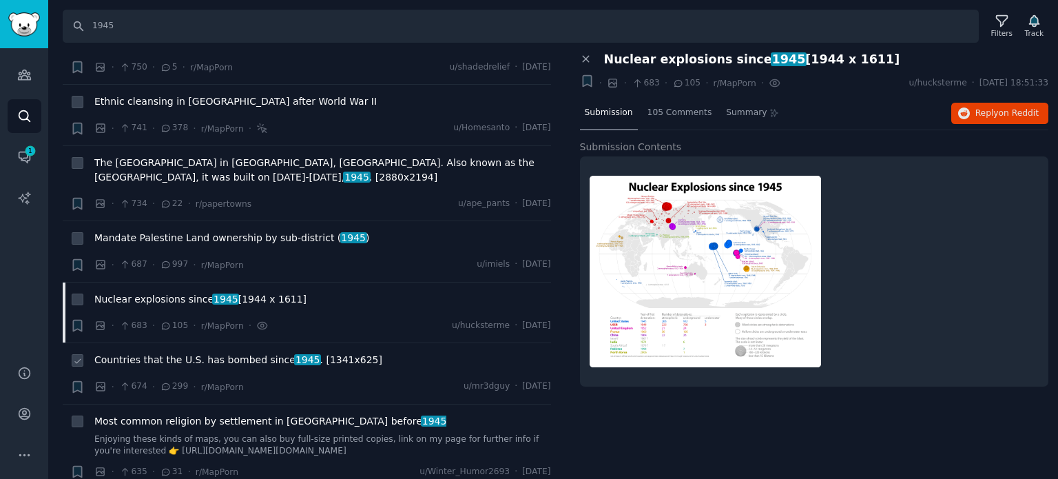
click at [152, 353] on span "Countries that the U.S. has bombed since [DATE] . [1341x625]" at bounding box center [238, 360] width 288 height 14
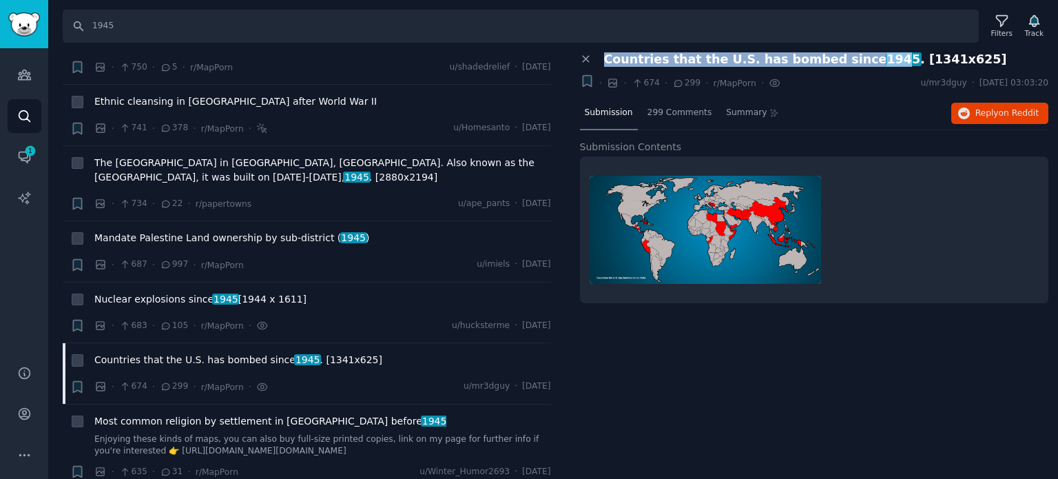
drag, startPoint x: 603, startPoint y: 60, endPoint x: 860, endPoint y: 54, distance: 256.3
click at [860, 54] on span "Countries that the U.S. has bombed since [DATE] . [1341x625]" at bounding box center [805, 59] width 403 height 14
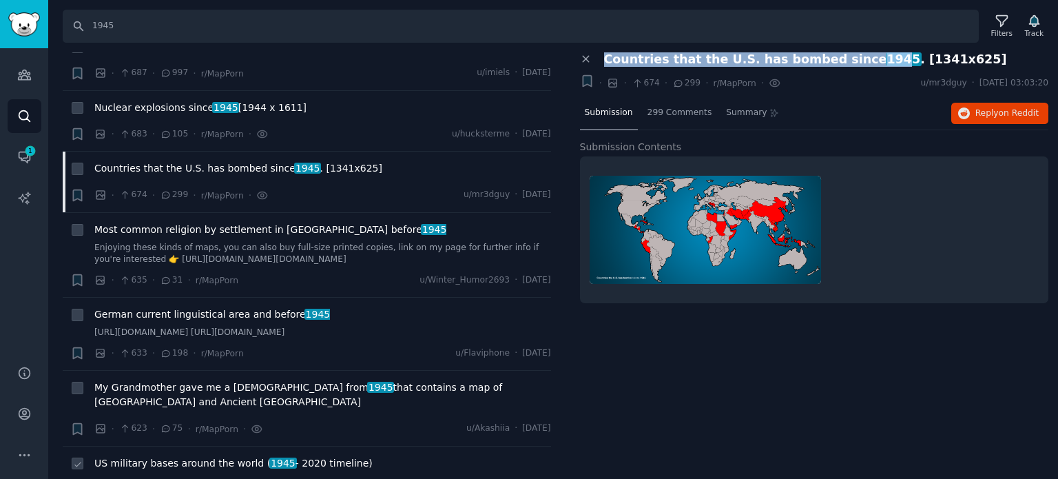
scroll to position [4133, 0]
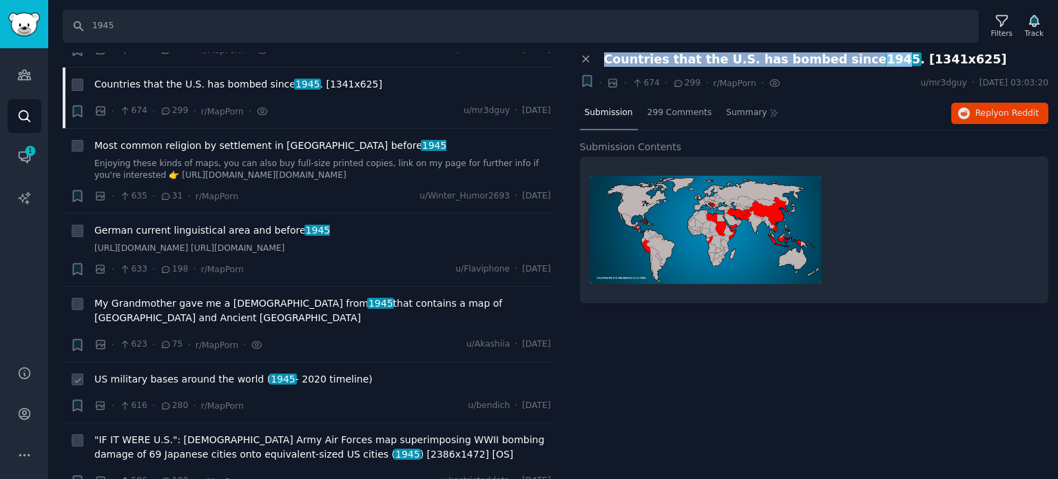
click at [158, 372] on span "US military bases around the world ( [DATE] - [DATE] timeline)" at bounding box center [233, 379] width 278 height 14
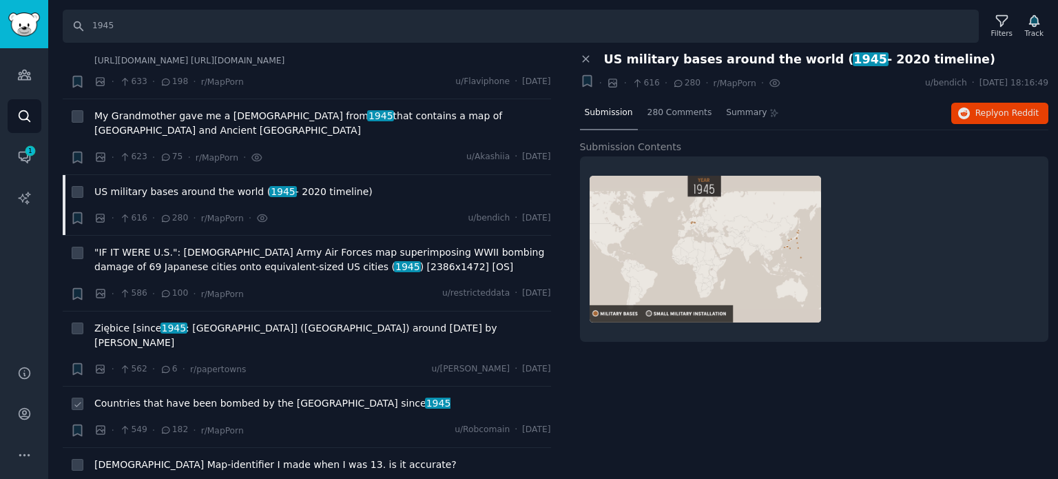
scroll to position [4340, 0]
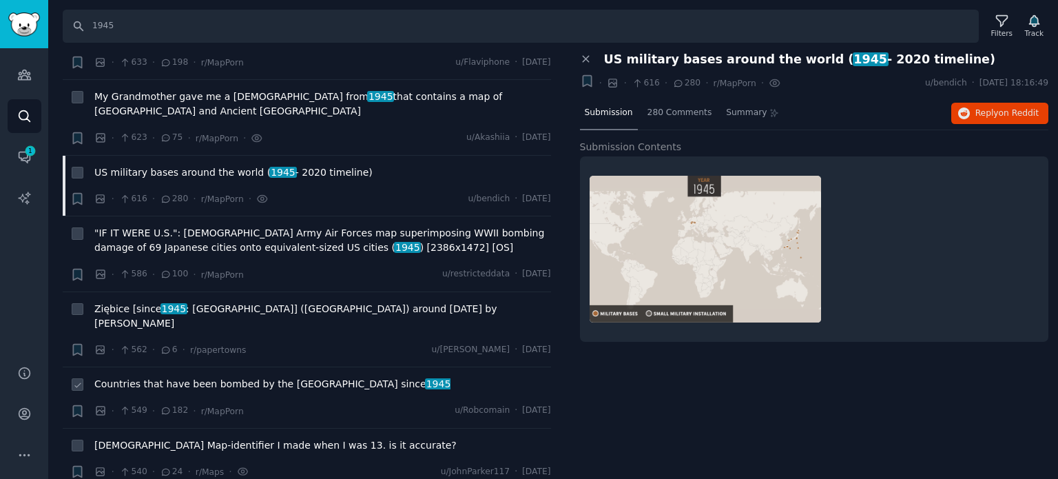
click at [154, 377] on span "Countries that have been bombed by the [GEOGRAPHIC_DATA] since [DATE]" at bounding box center [272, 384] width 356 height 14
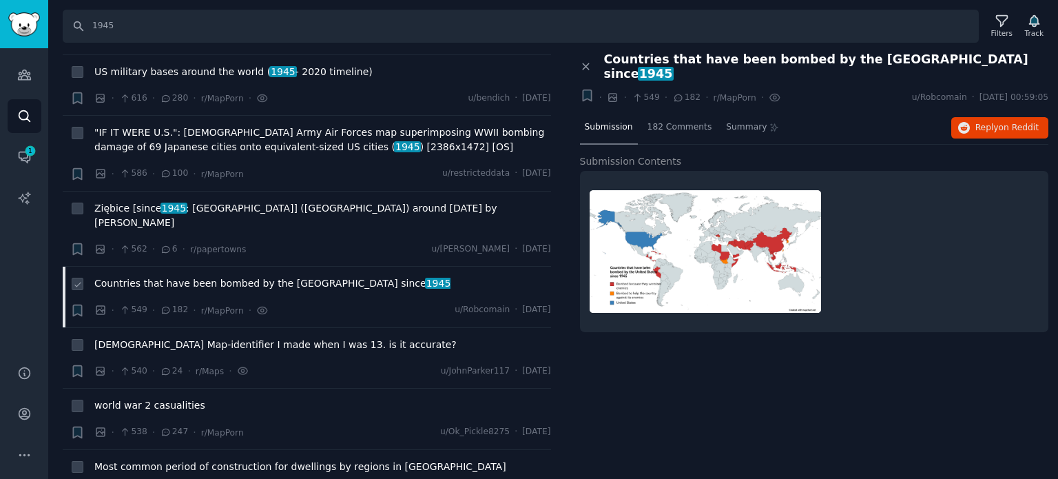
scroll to position [4477, 0]
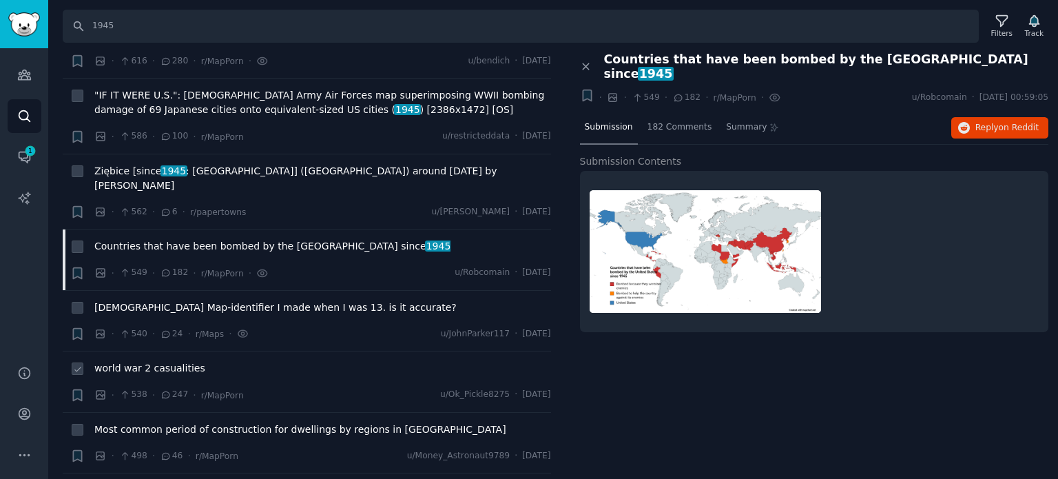
click at [171, 361] on span "world war 2 casualities" at bounding box center [149, 368] width 111 height 14
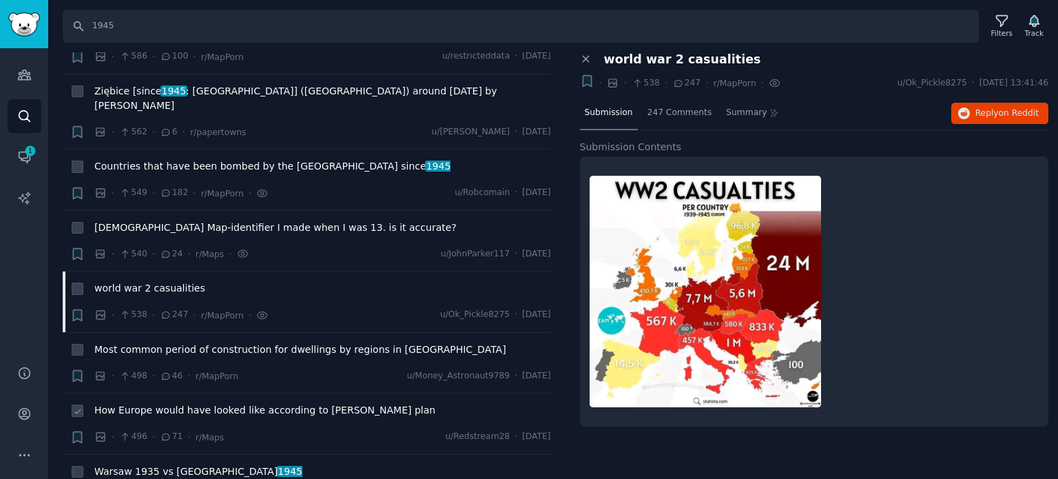
scroll to position [4615, 0]
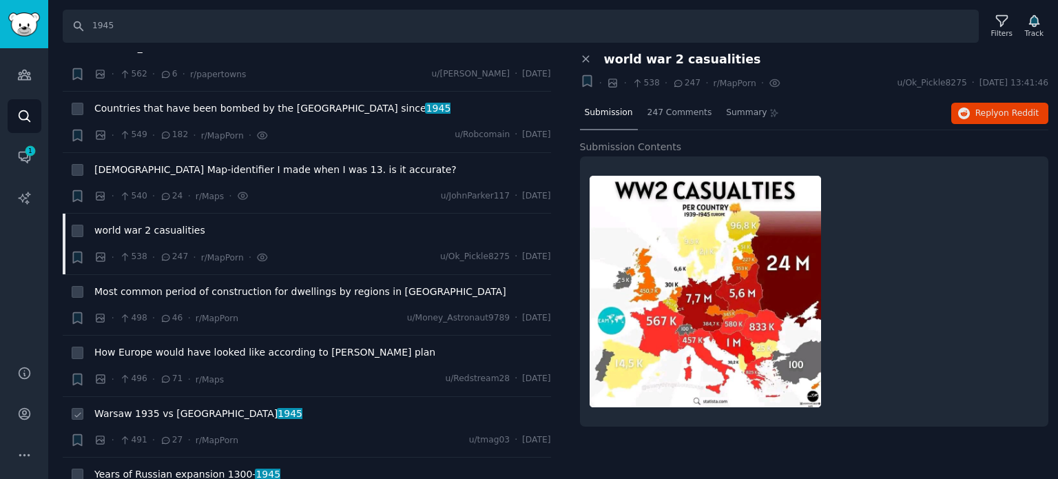
click at [142, 406] on span "Warsaw 1935 vs [GEOGRAPHIC_DATA] 1945" at bounding box center [198, 413] width 208 height 14
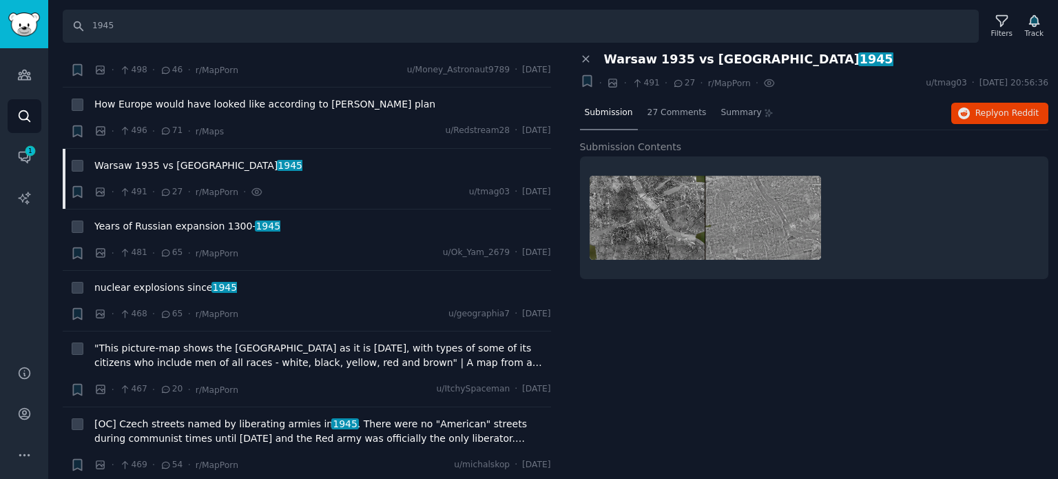
scroll to position [4960, 0]
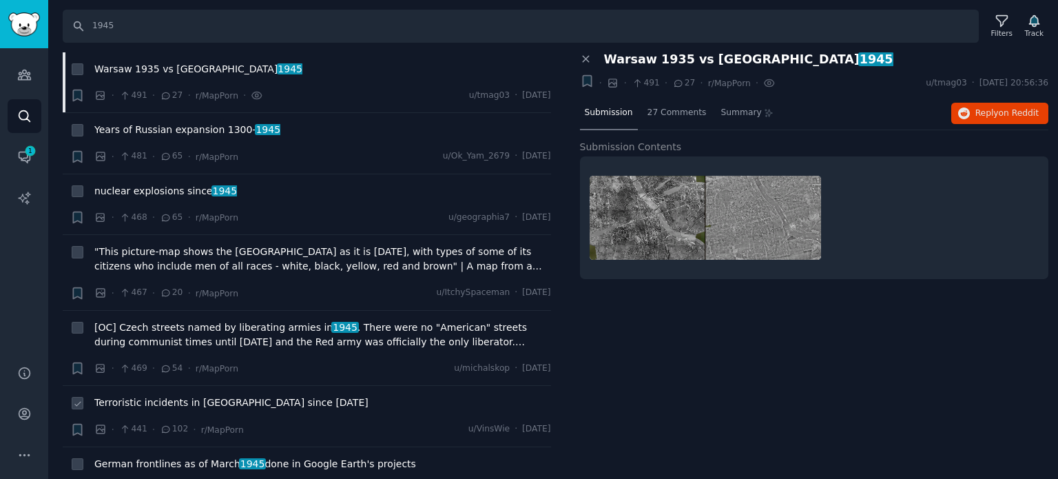
click at [160, 395] on span "Terroristic incidents in [GEOGRAPHIC_DATA] since [DATE]" at bounding box center [231, 402] width 274 height 14
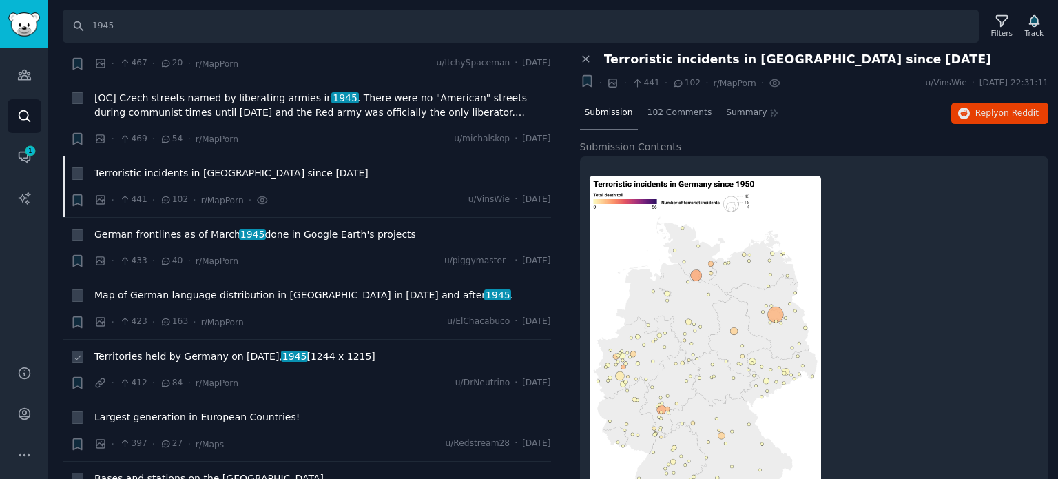
scroll to position [5235, 0]
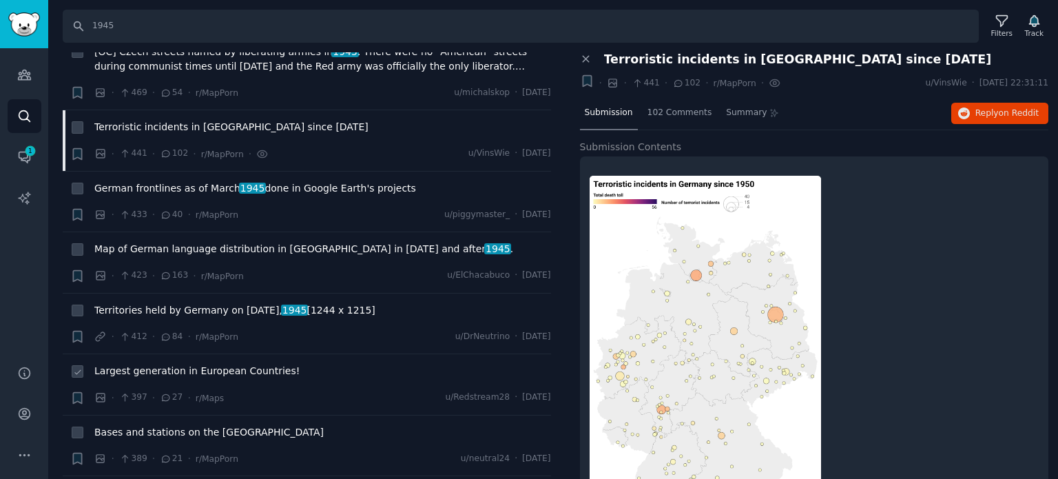
click at [143, 364] on span "Largest generation in European Countries!" at bounding box center [196, 371] width 205 height 14
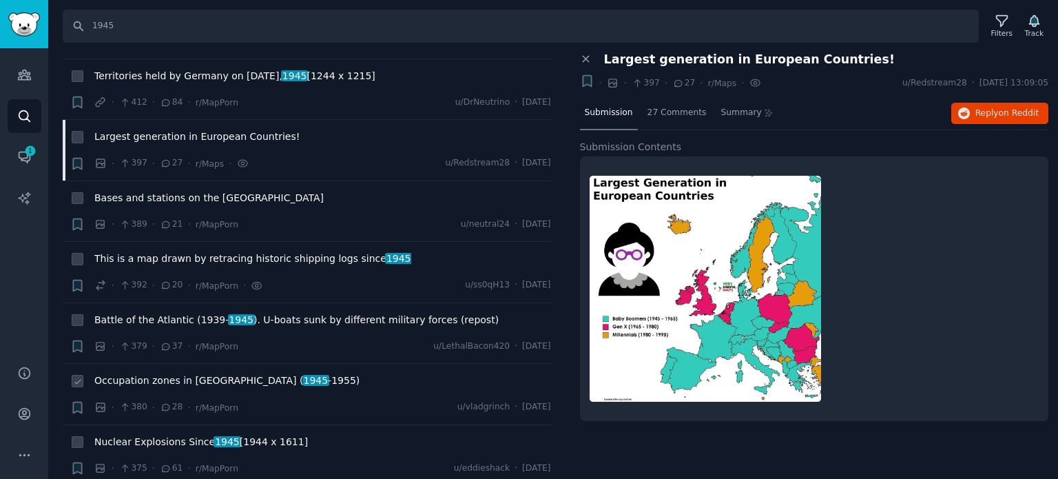
scroll to position [5511, 0]
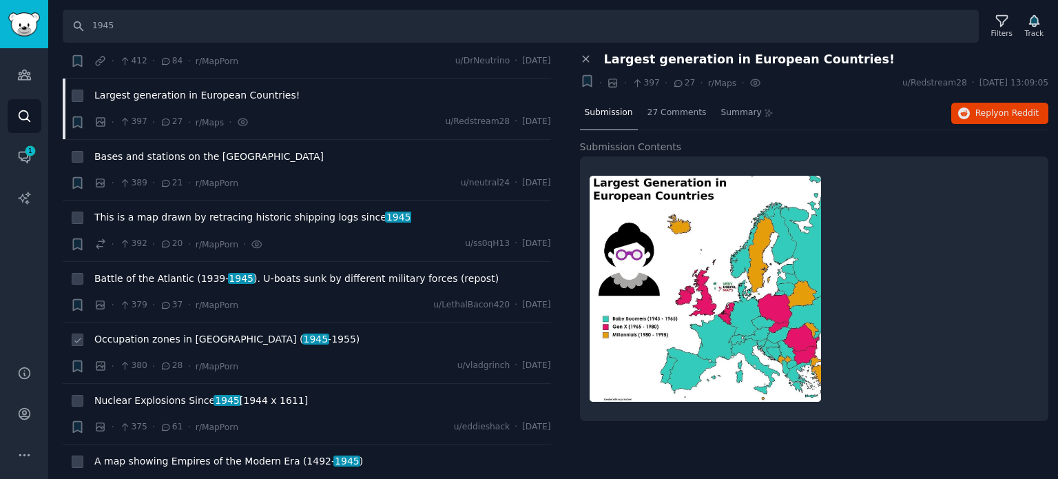
click at [116, 332] on span "Occupation zones in [GEOGRAPHIC_DATA] ( [DATE] -[DATE])" at bounding box center [226, 339] width 265 height 14
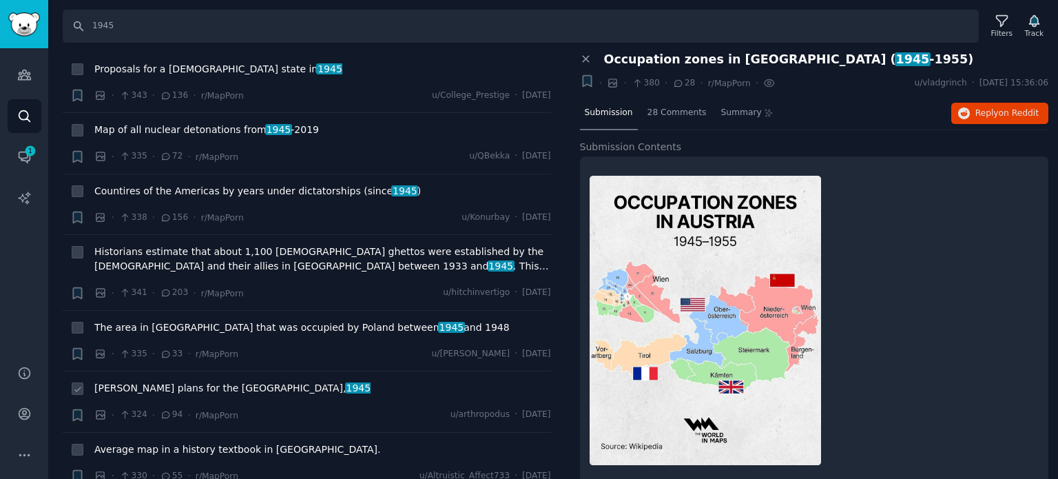
scroll to position [6131, 0]
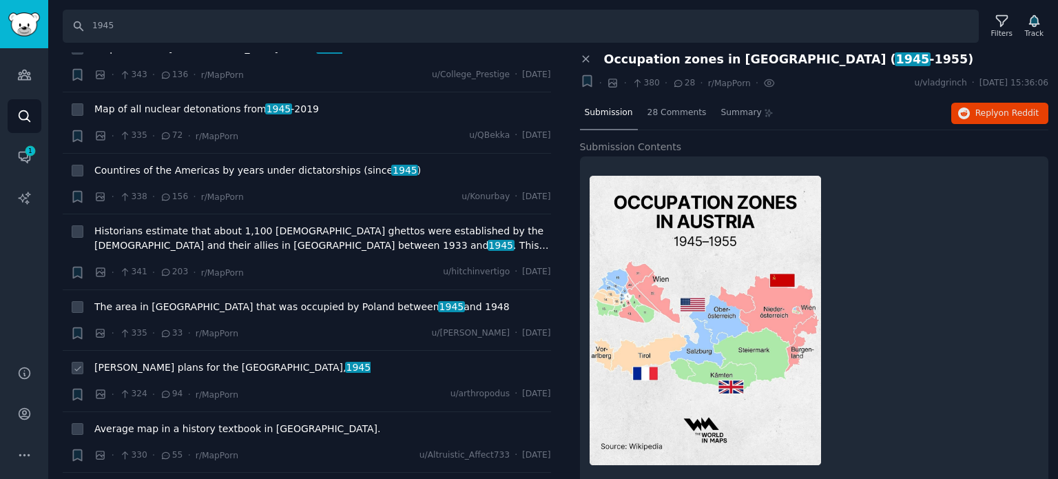
click at [160, 360] on span "[PERSON_NAME] plans for the [GEOGRAPHIC_DATA], 1945" at bounding box center [232, 367] width 276 height 14
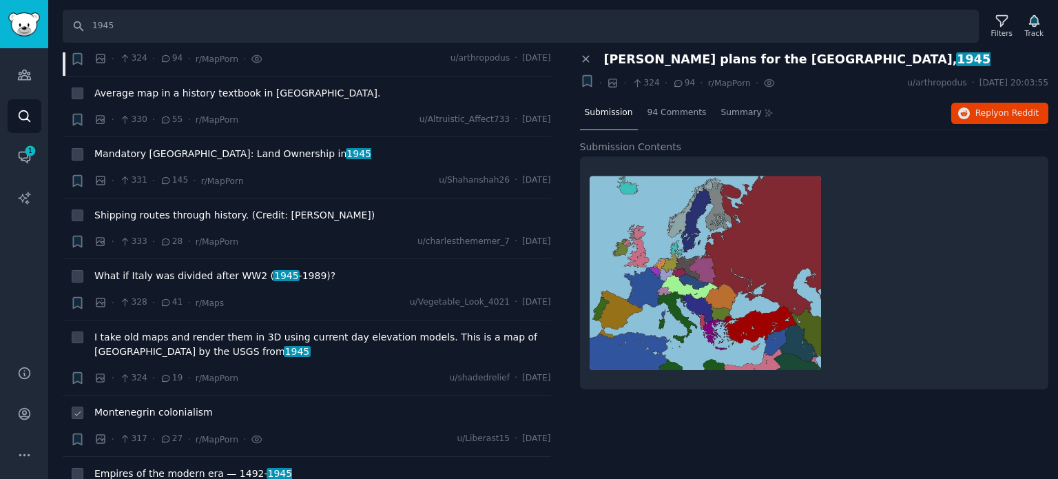
scroll to position [6544, 0]
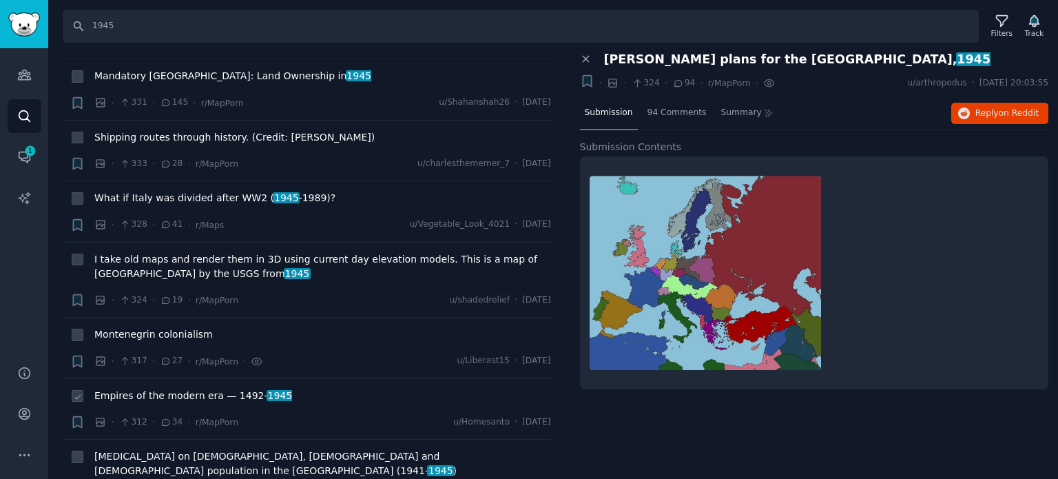
click at [175, 388] on span "Empires of the modern era — [DATE]- [DATE]" at bounding box center [193, 395] width 198 height 14
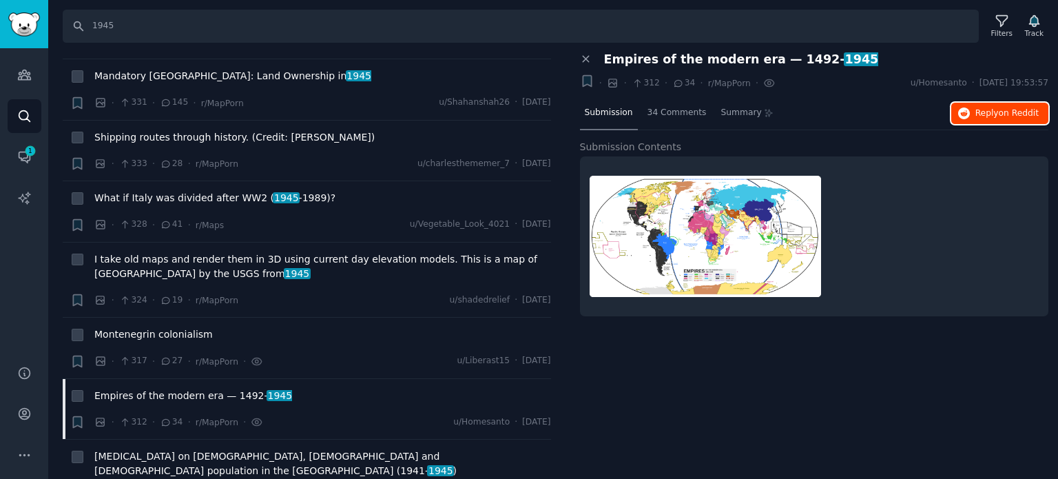
click at [964, 113] on icon "button" at bounding box center [964, 113] width 12 height 12
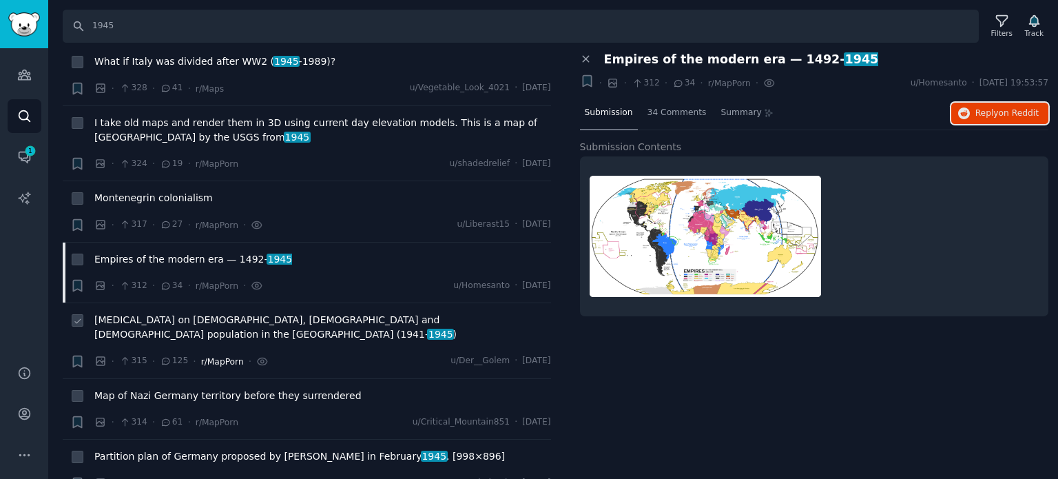
scroll to position [6682, 0]
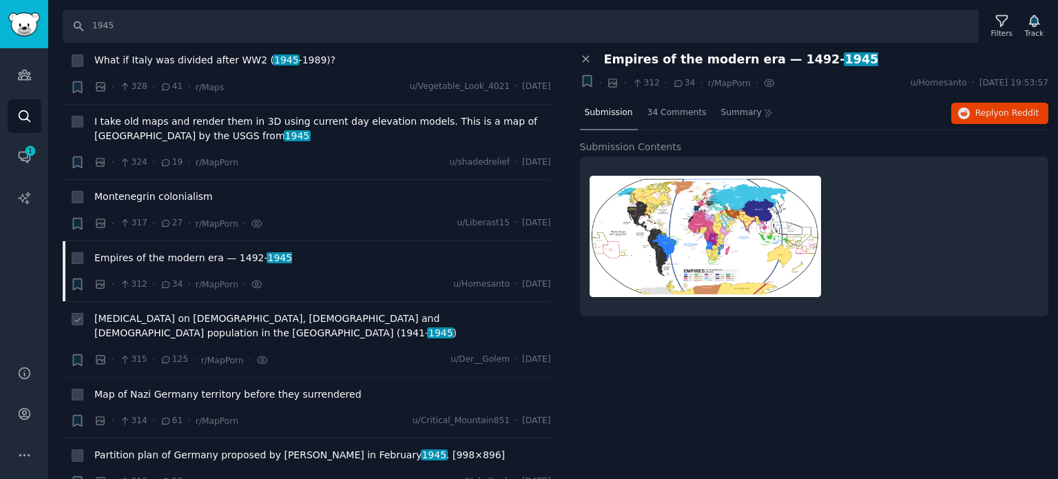
click at [211, 311] on span "[MEDICAL_DATA] on [DEMOGRAPHIC_DATA], [DEMOGRAPHIC_DATA] and [DEMOGRAPHIC_DATA]…" at bounding box center [322, 325] width 457 height 29
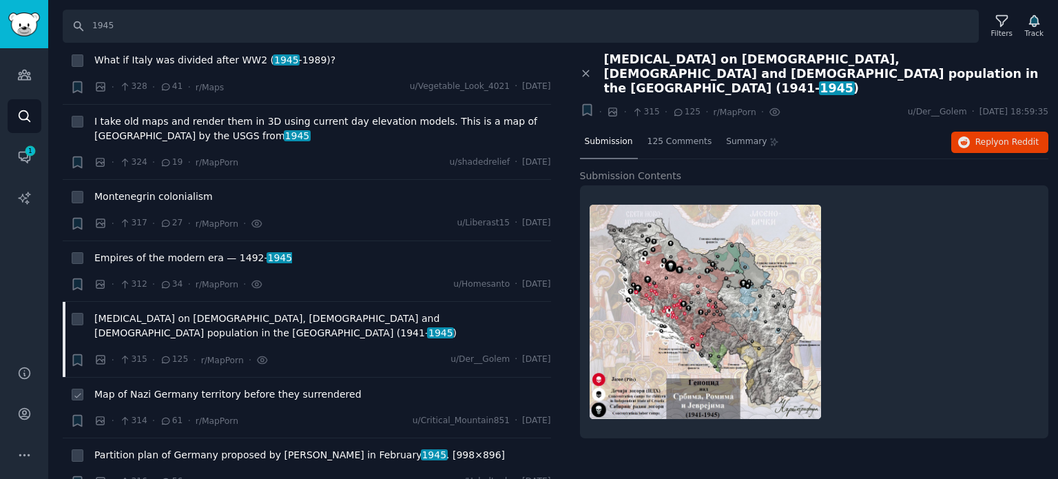
click at [166, 387] on span "Map of Nazi Germany territory before they surrendered" at bounding box center [227, 394] width 267 height 14
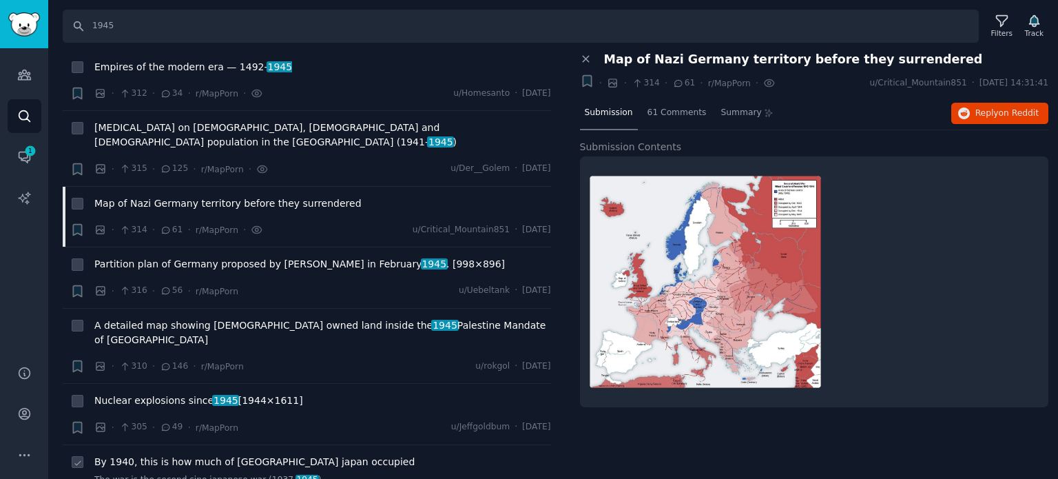
scroll to position [6957, 0]
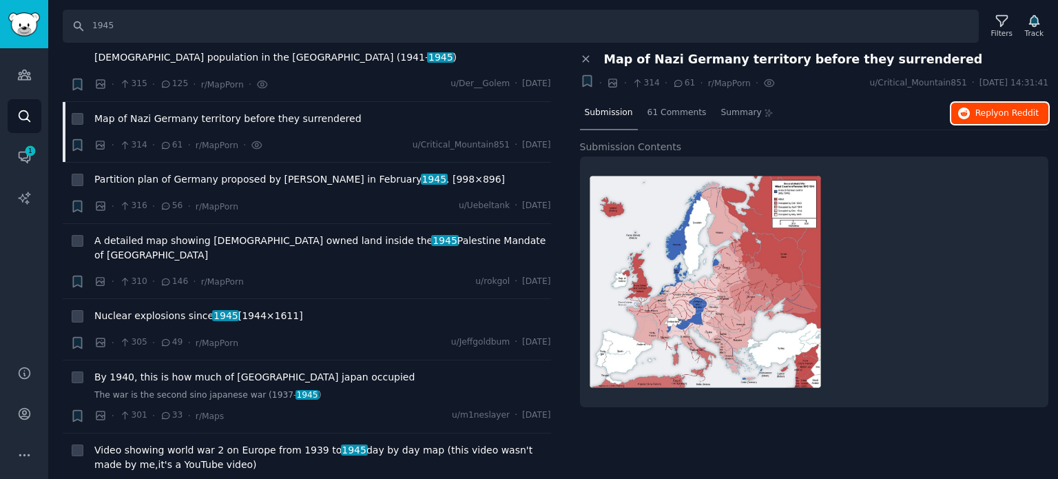
click at [977, 118] on button "Reply on Reddit" at bounding box center [999, 114] width 97 height 22
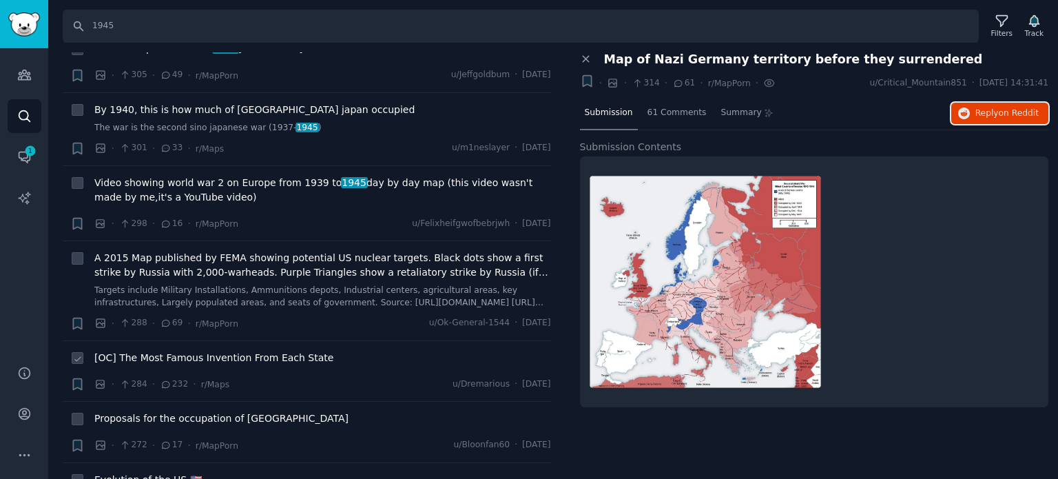
scroll to position [7233, 0]
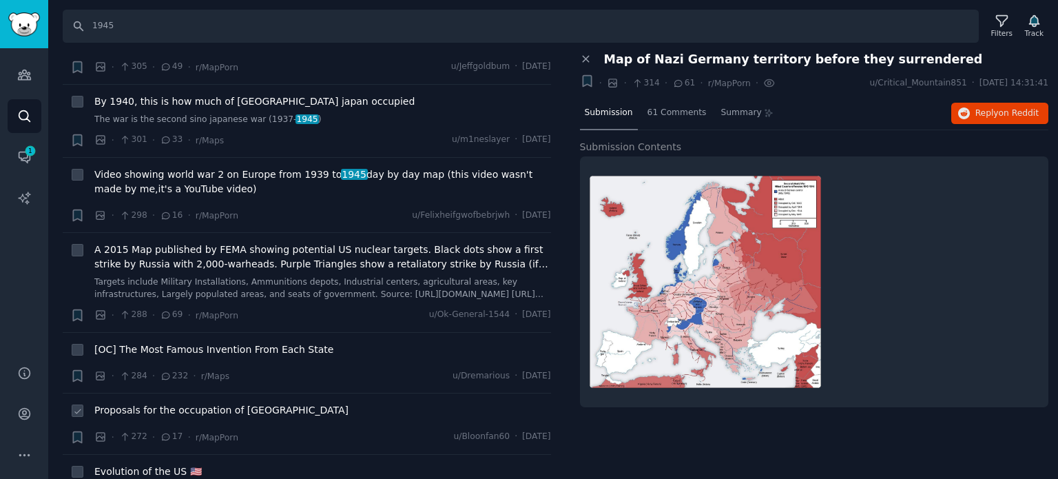
click at [154, 403] on span "Proposals for the occupation of [GEOGRAPHIC_DATA]" at bounding box center [221, 410] width 254 height 14
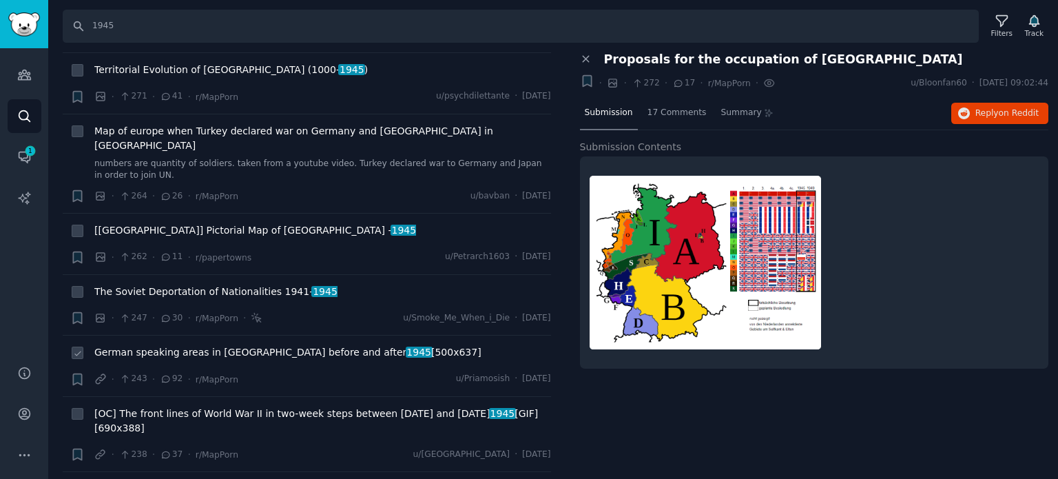
scroll to position [7715, 0]
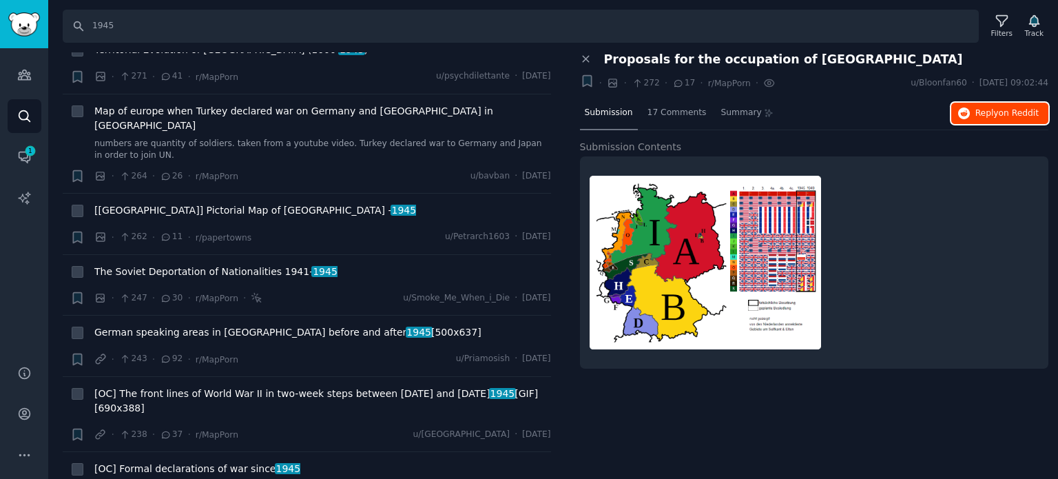
click at [990, 117] on span "Reply on Reddit" at bounding box center [1006, 113] width 63 height 12
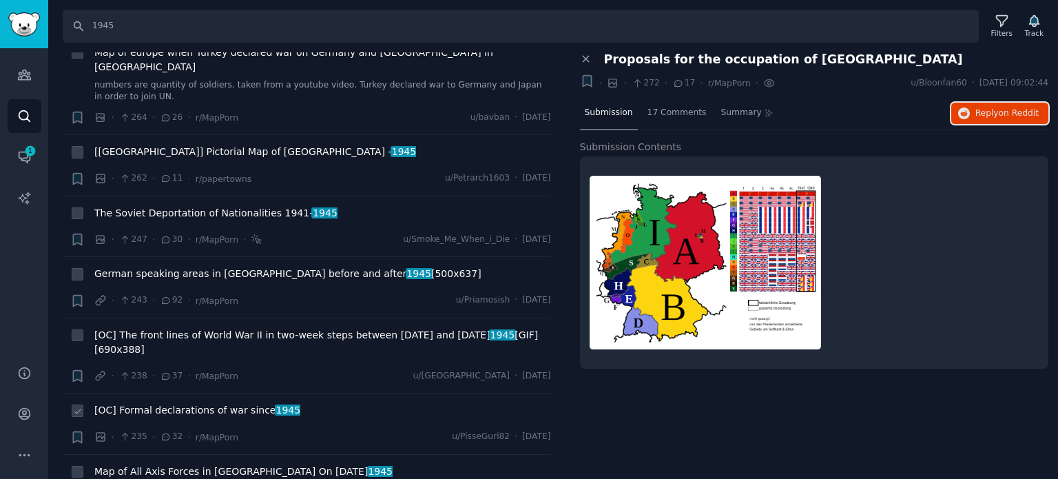
scroll to position [7853, 0]
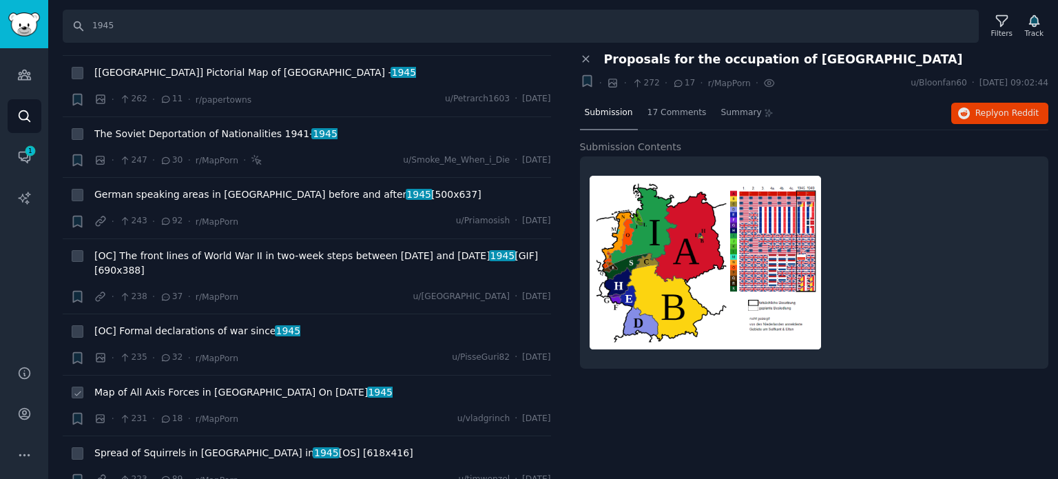
click at [178, 385] on span "Map of All Axis Forces in [GEOGRAPHIC_DATA] On [DATE]" at bounding box center [243, 392] width 298 height 14
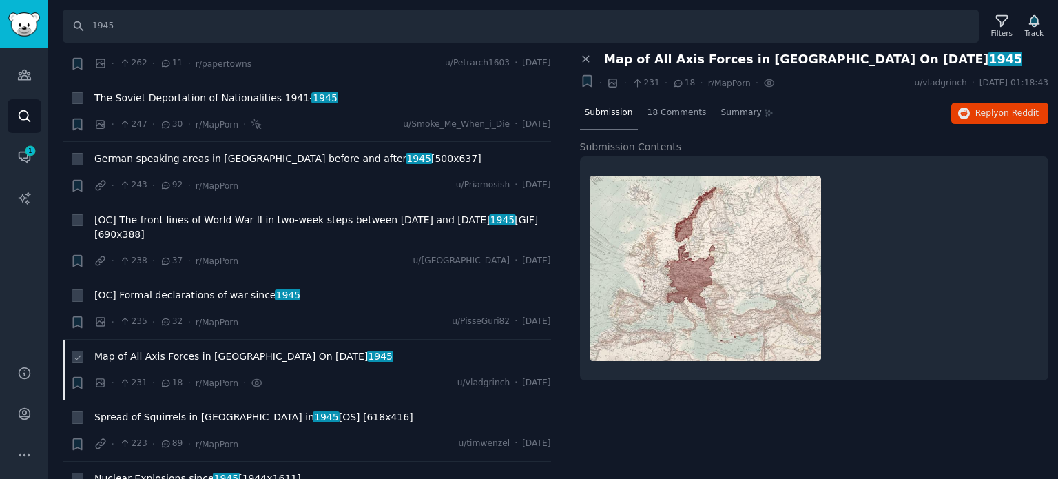
scroll to position [7921, 0]
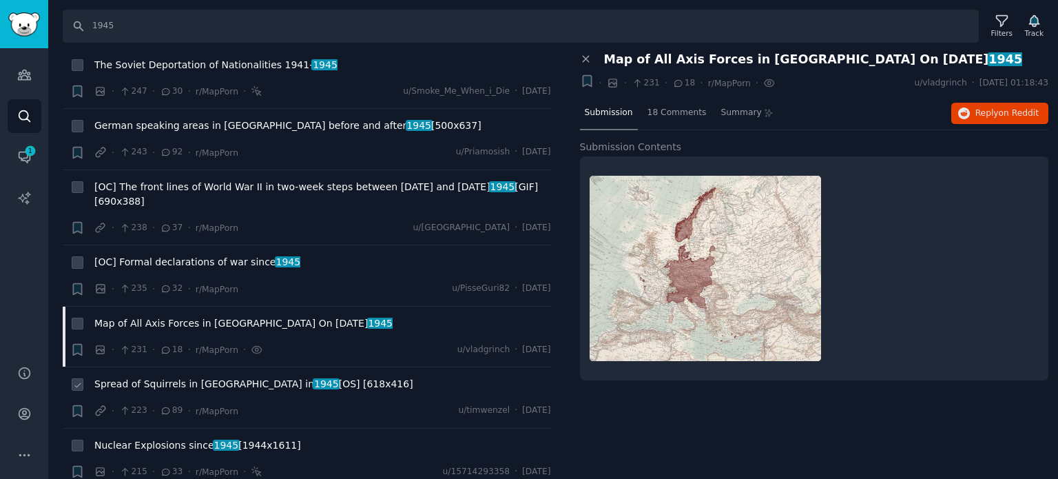
click at [176, 377] on span "Spread of Squirrels in [GEOGRAPHIC_DATA] in [DATE] [OS] [618x416]" at bounding box center [253, 384] width 319 height 14
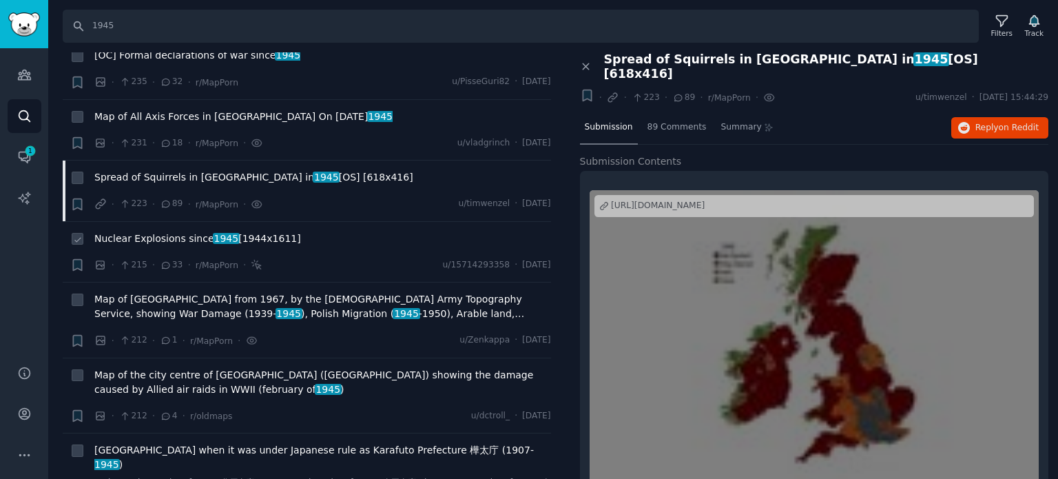
scroll to position [8266, 0]
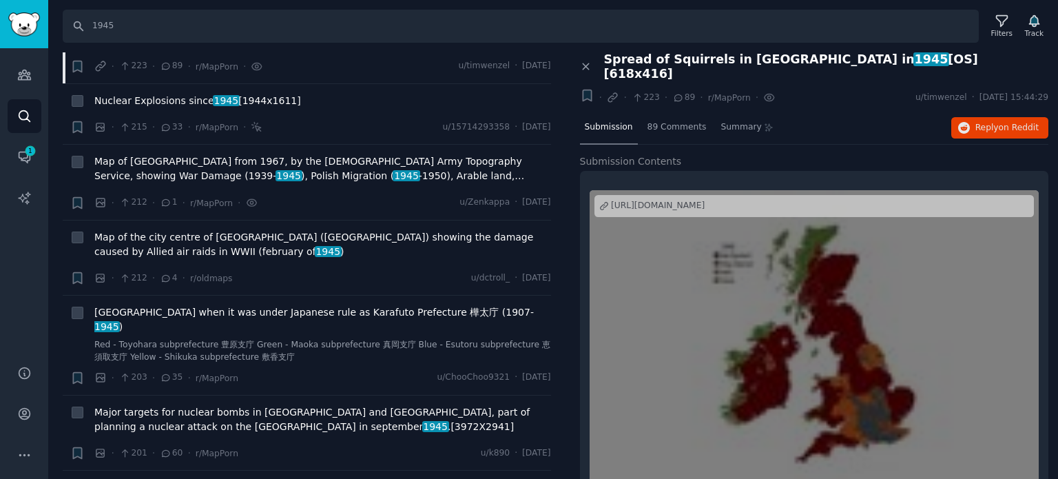
click at [153, 478] on span "Europe as of 1966" at bounding box center [138, 487] width 88 height 14
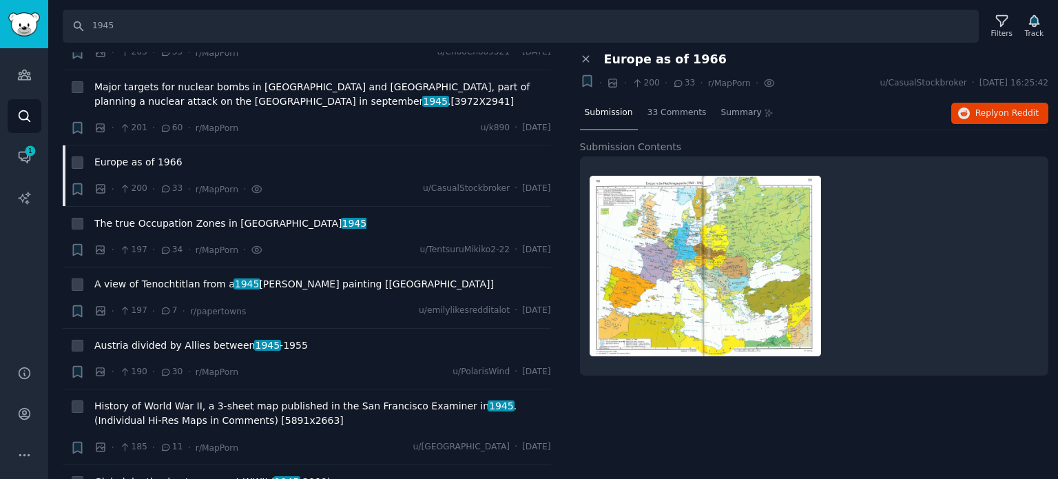
scroll to position [8679, 0]
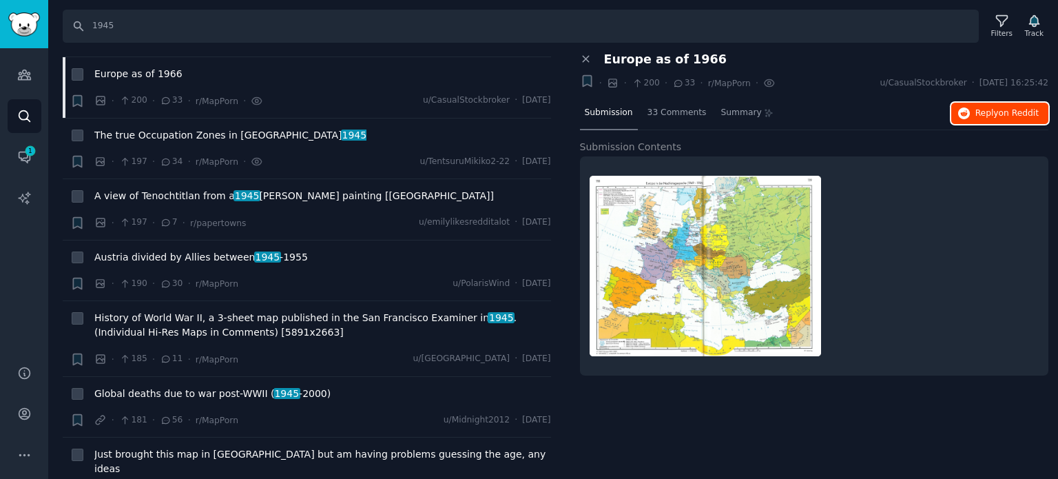
click at [961, 116] on icon "button" at bounding box center [964, 113] width 12 height 12
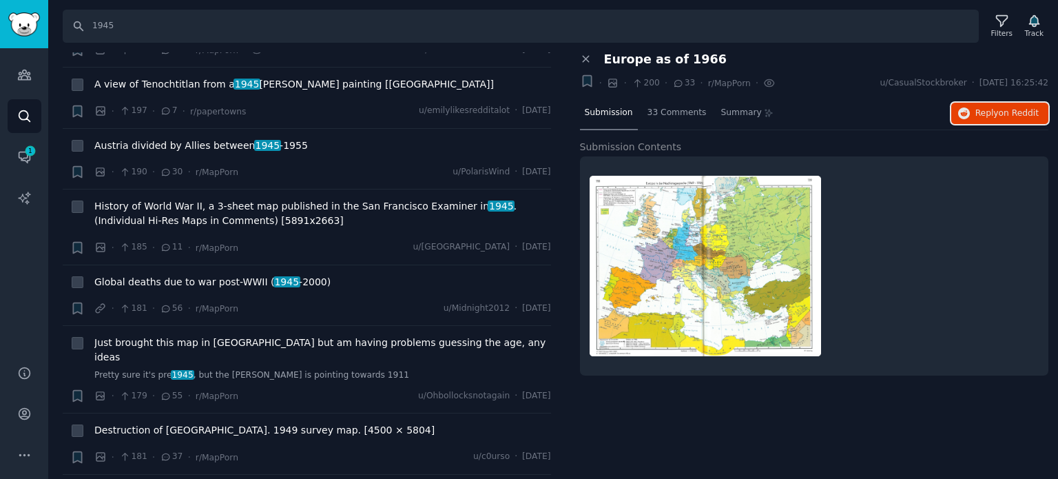
scroll to position [8955, 0]
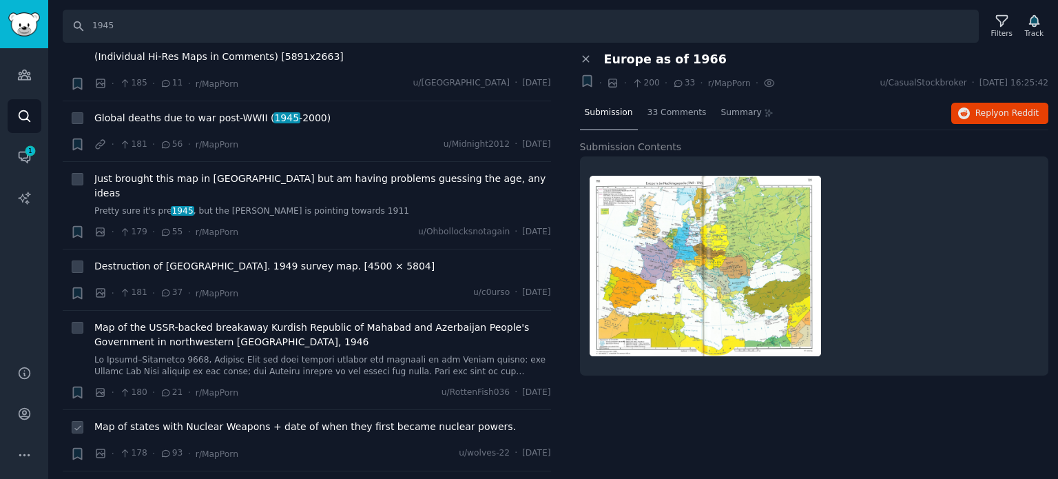
click at [167, 419] on span "Map of states with Nuclear Weapons + date of when they first became nuclear pow…" at bounding box center [305, 426] width 422 height 14
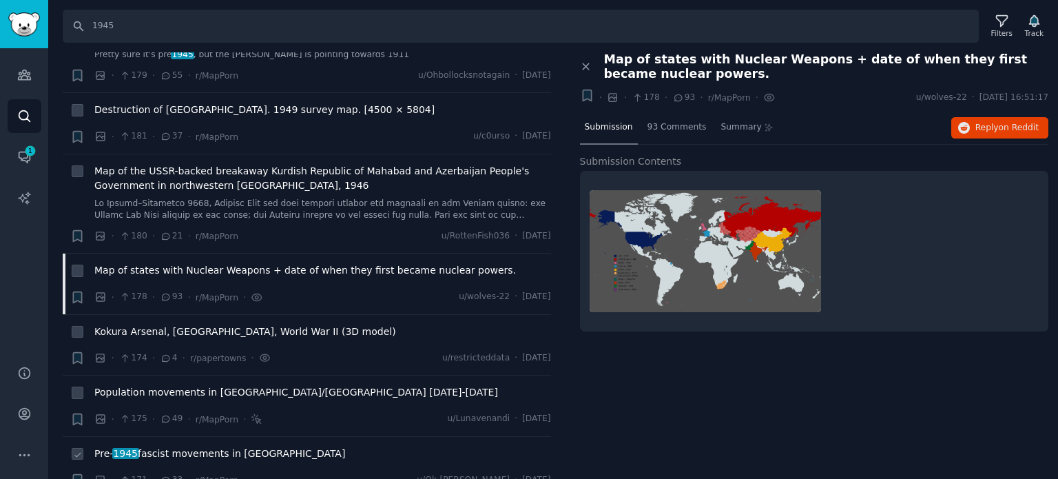
scroll to position [9161, 0]
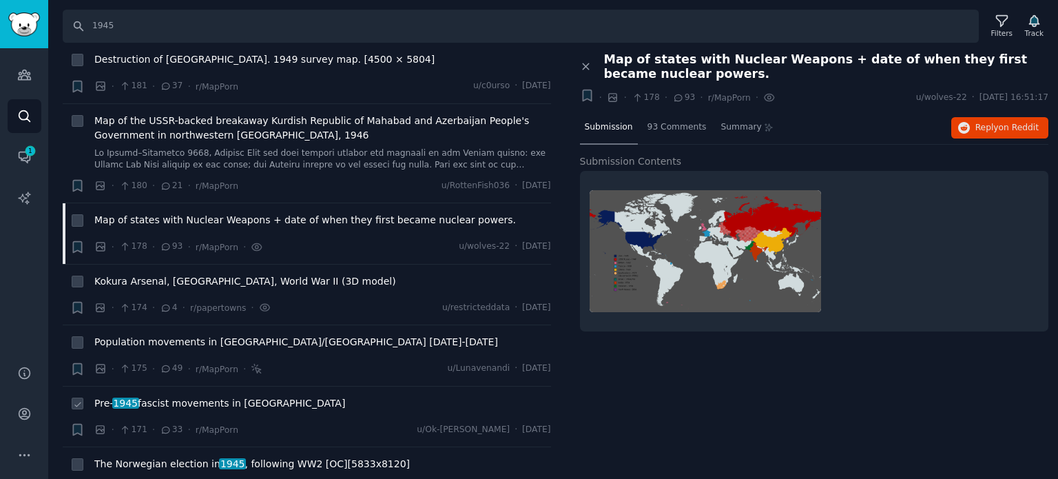
click at [171, 396] on span "Pre- 1945 fascist movements in [GEOGRAPHIC_DATA]" at bounding box center [219, 403] width 251 height 14
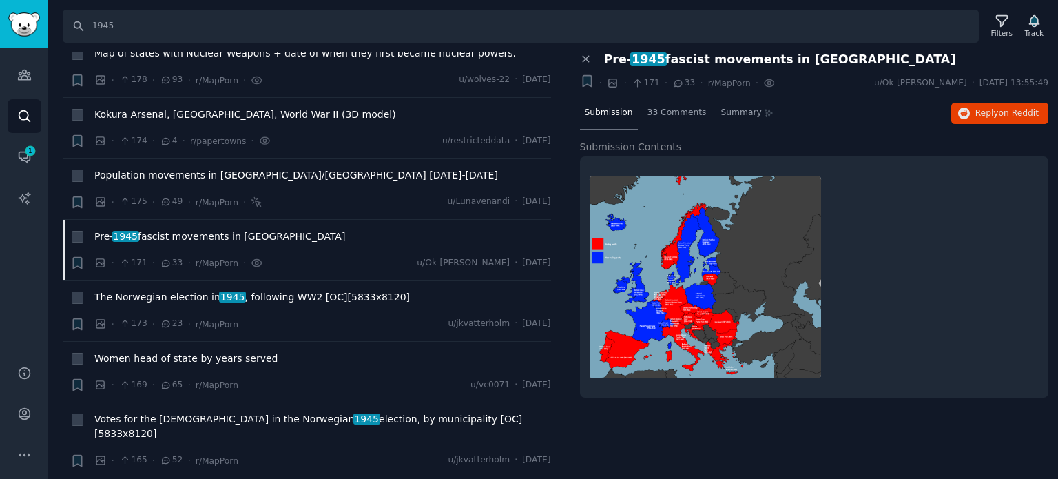
scroll to position [9368, 0]
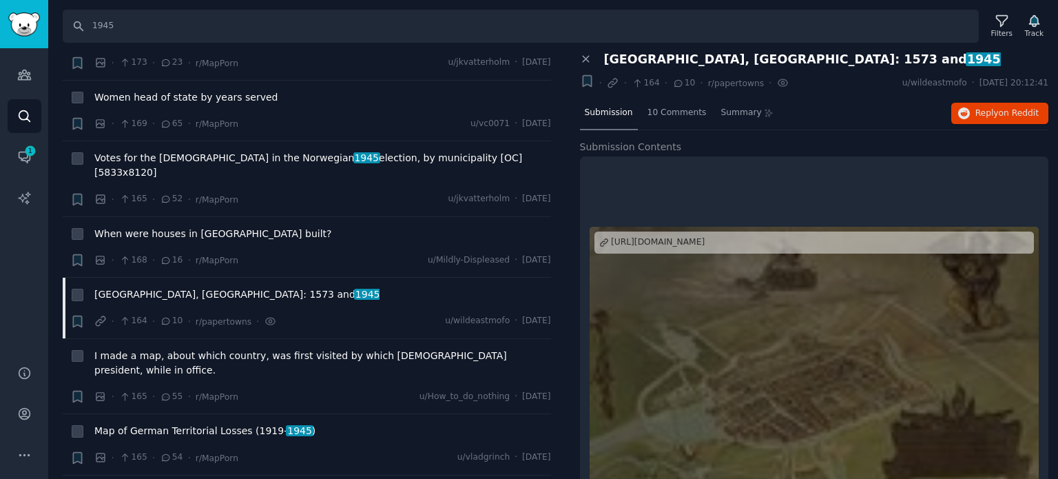
scroll to position [9712, 0]
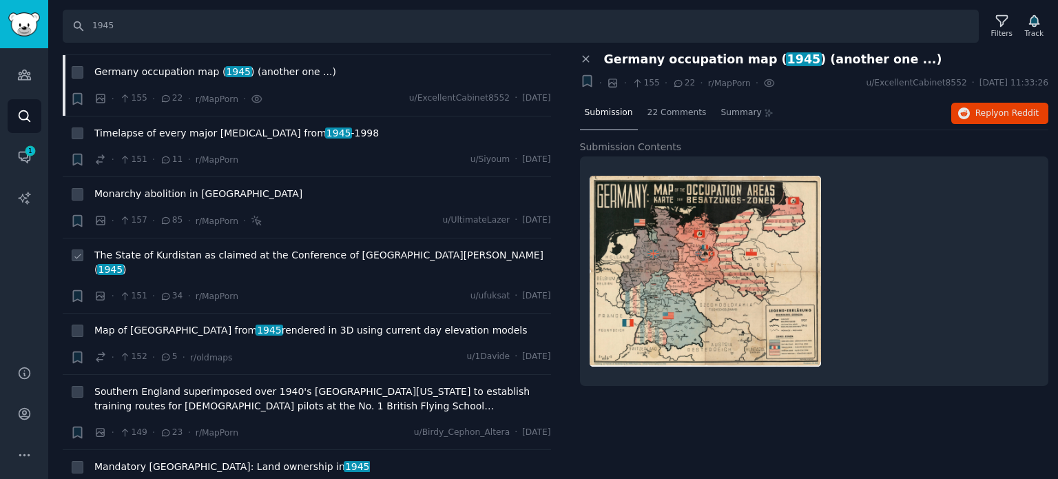
scroll to position [10263, 0]
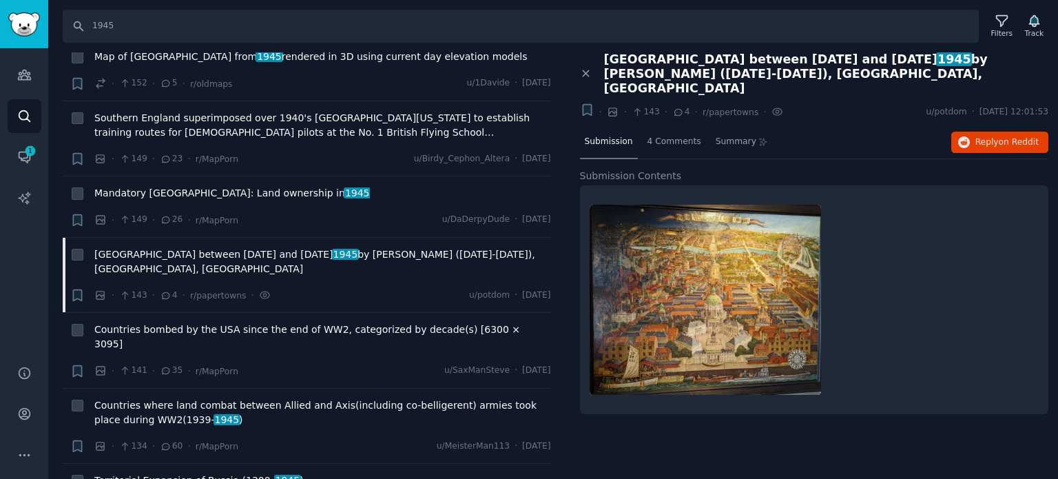
scroll to position [10539, 0]
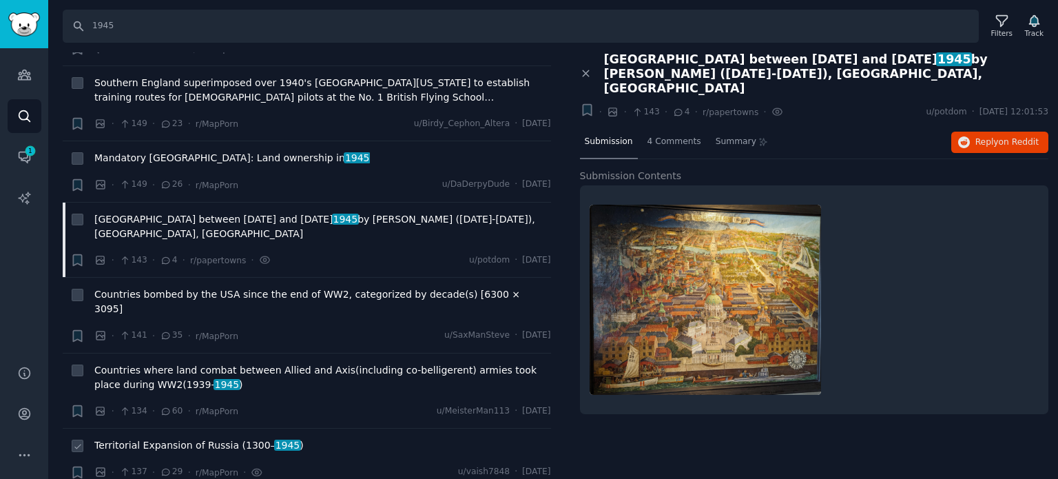
click at [164, 438] on span "Territorial Expansion of Russia ([DATE]– [DATE] )" at bounding box center [198, 445] width 209 height 14
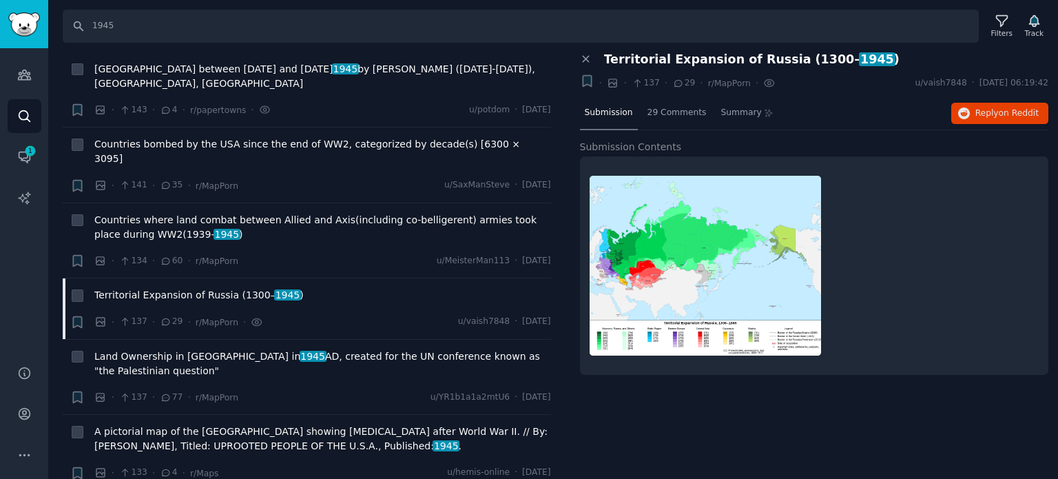
scroll to position [10746, 0]
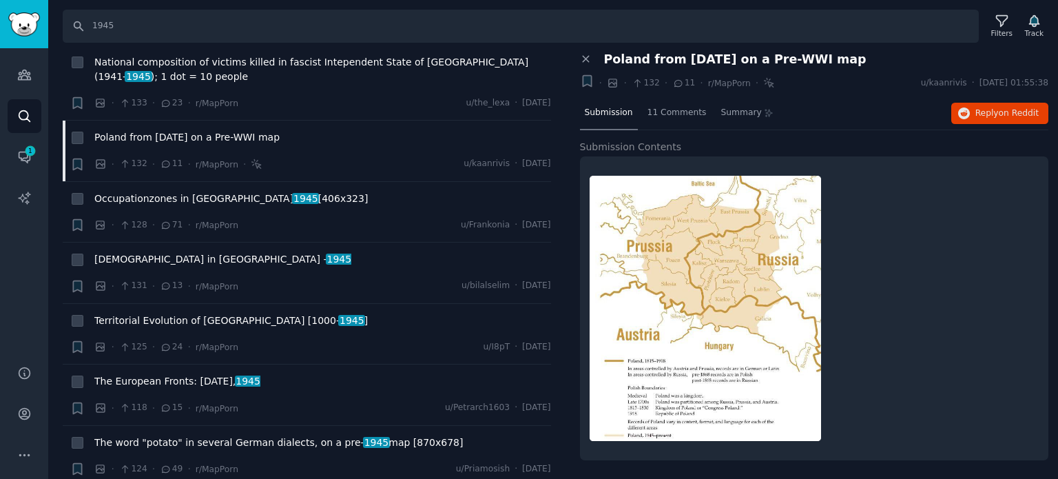
scroll to position [11159, 0]
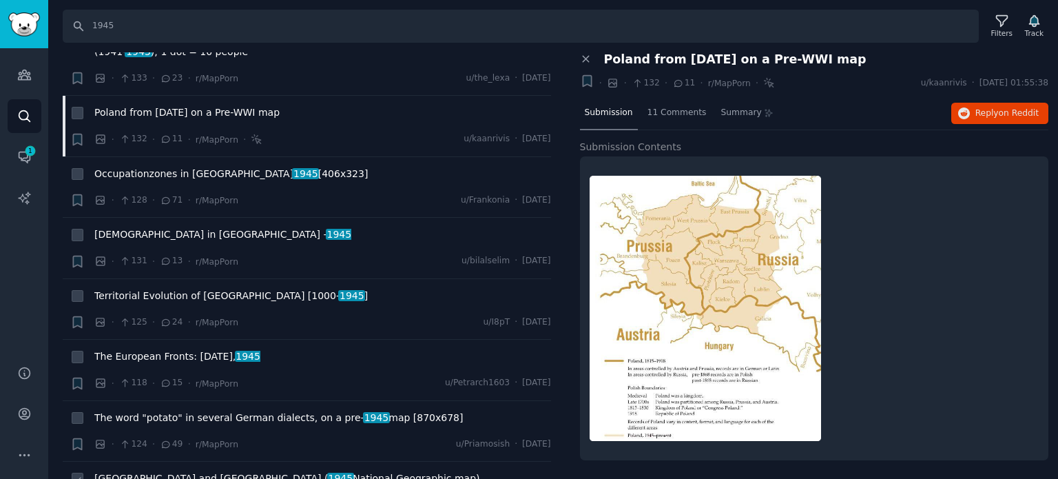
click at [166, 471] on span "Japan and [GEOGRAPHIC_DATA] ( 1945 National Geographic map)" at bounding box center [287, 478] width 386 height 14
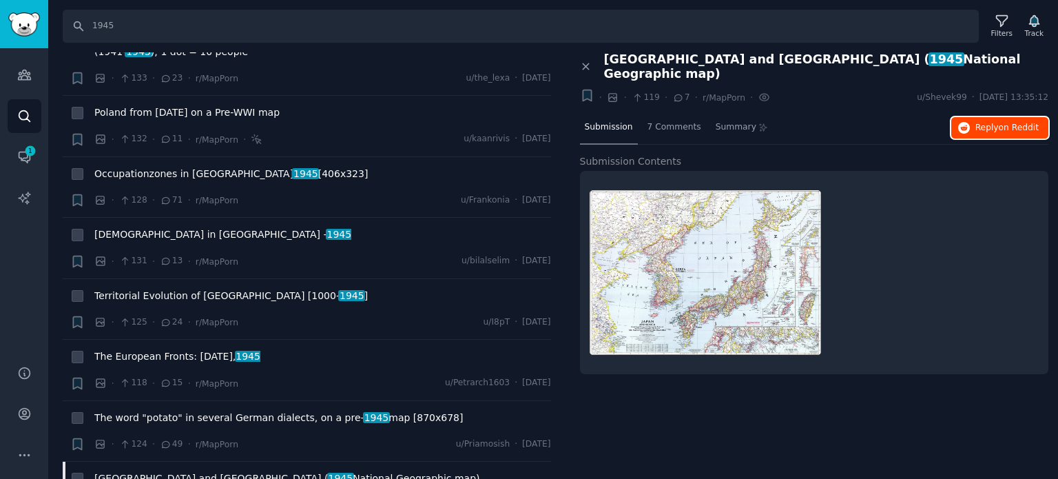
click at [1000, 122] on span "Reply on Reddit" at bounding box center [1006, 128] width 63 height 12
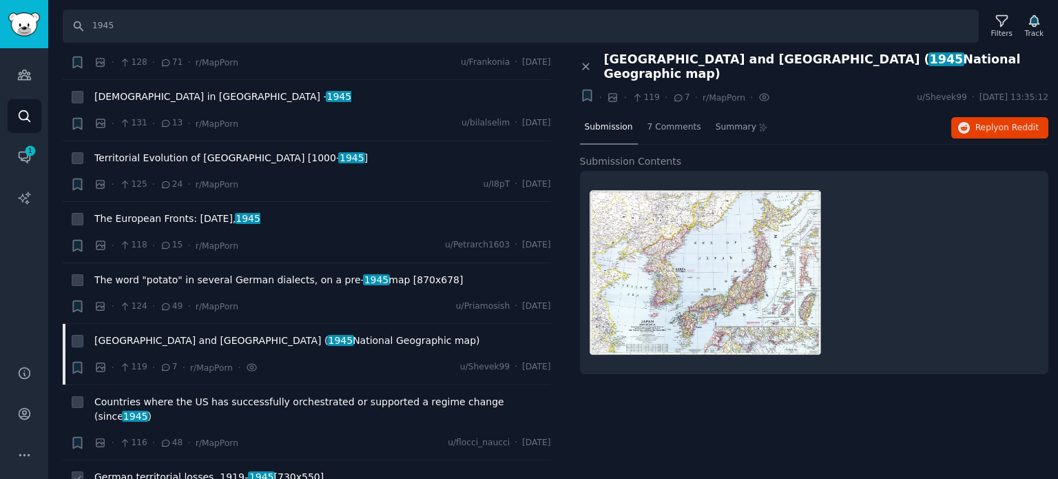
click at [149, 470] on span "German territorial losses, [DATE]– [DATE] [730x550]" at bounding box center [208, 477] width 229 height 14
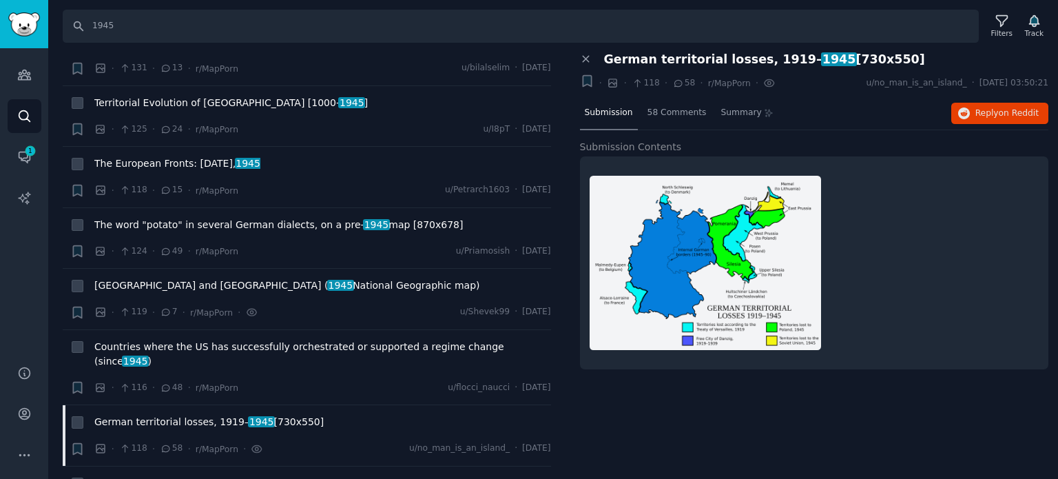
scroll to position [11434, 0]
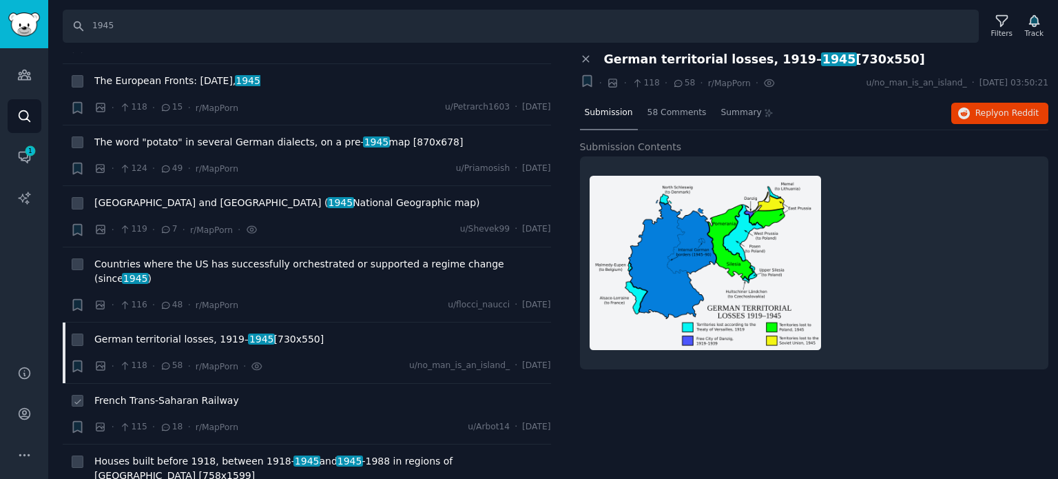
click at [181, 393] on span "French Trans-Saharan Railway" at bounding box center [166, 400] width 145 height 14
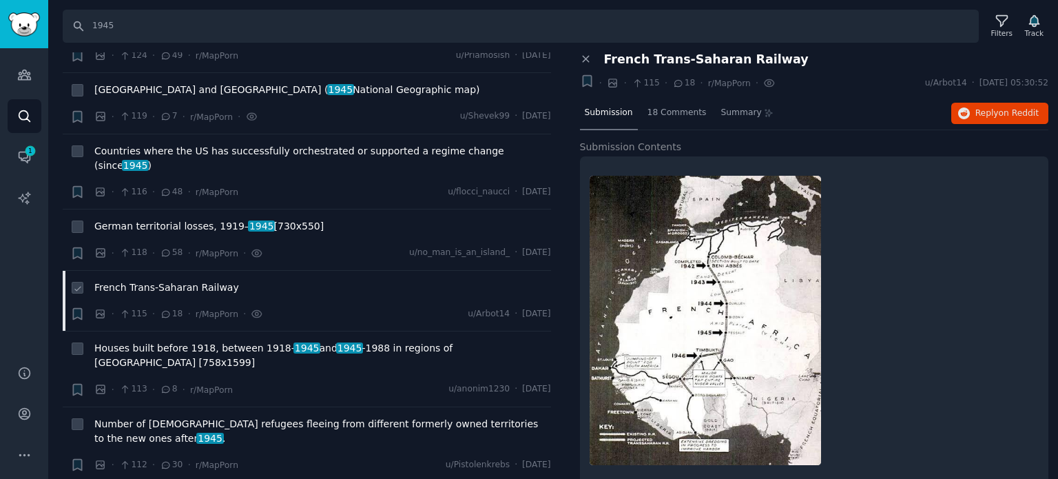
scroll to position [11572, 0]
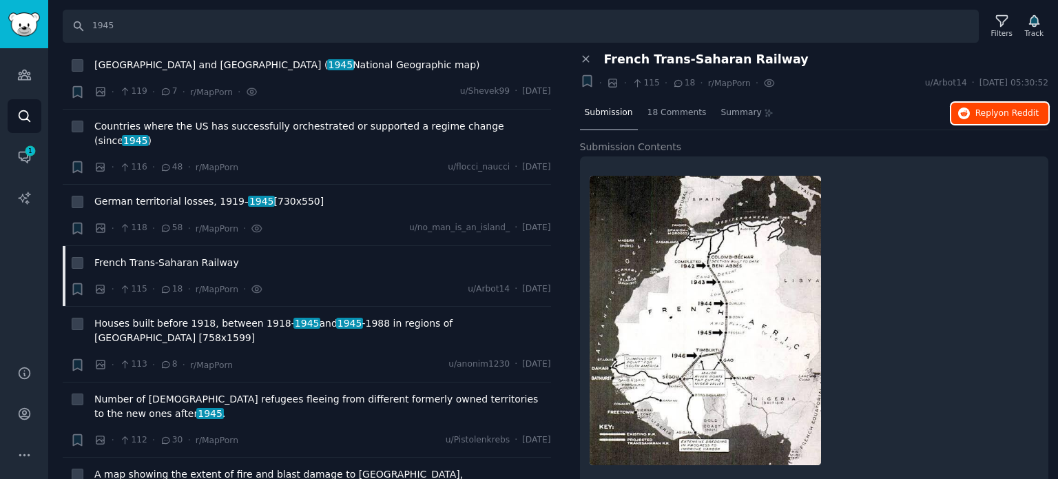
click at [993, 114] on span "Reply on Reddit" at bounding box center [1006, 113] width 63 height 12
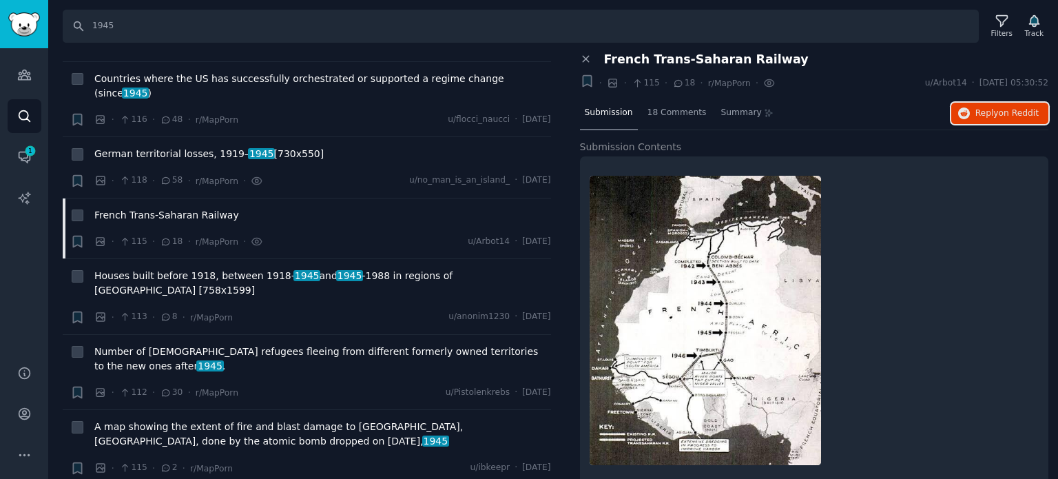
scroll to position [11779, 0]
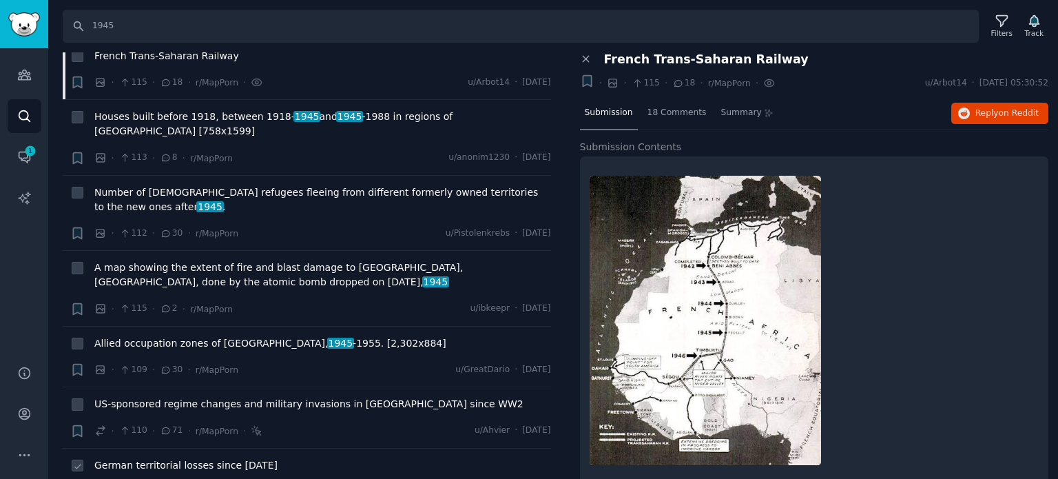
click at [156, 458] on span "German territorial losses since [DATE]" at bounding box center [185, 465] width 183 height 14
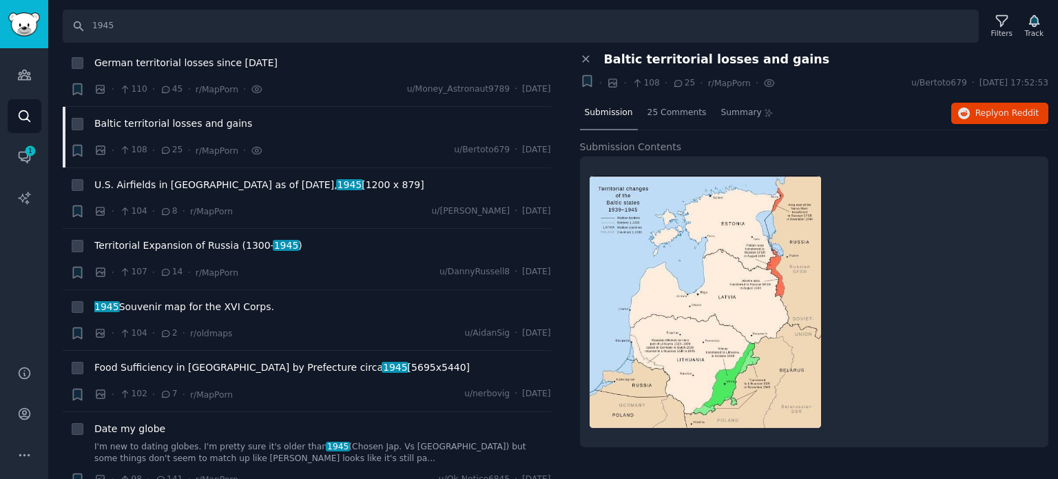
scroll to position [12192, 0]
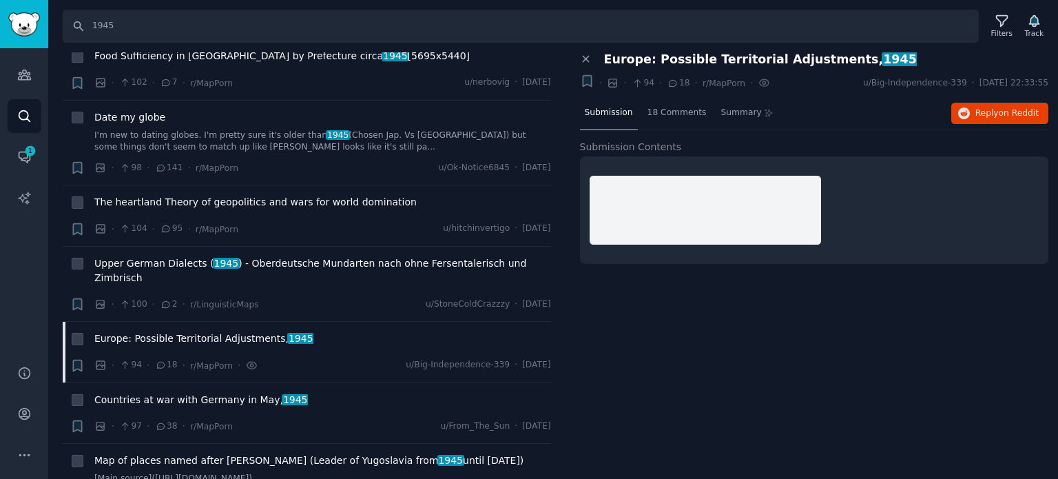
scroll to position [12537, 0]
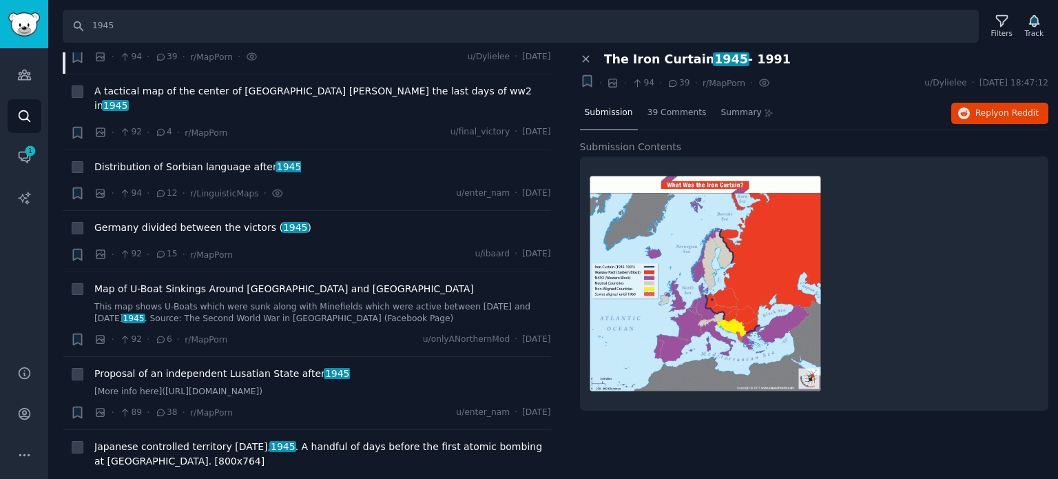
scroll to position [13088, 0]
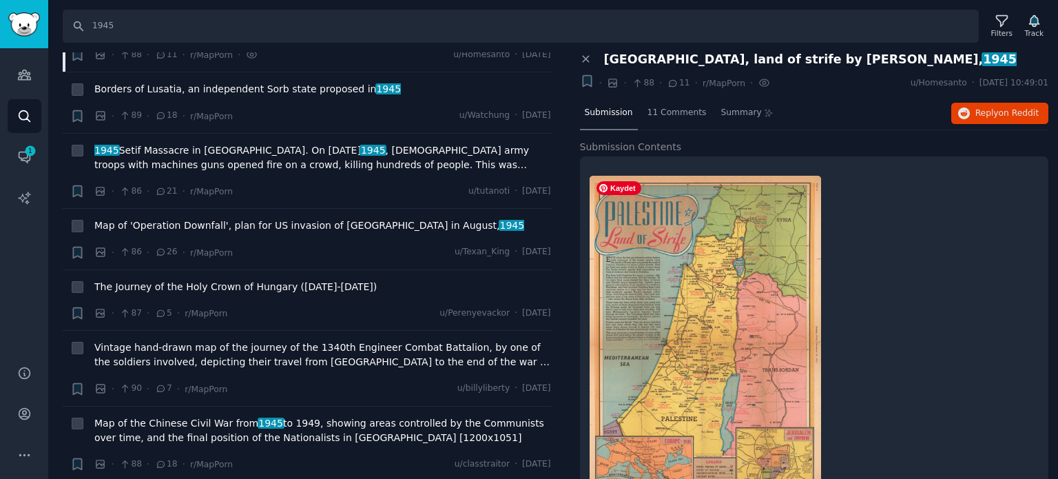
scroll to position [57, 0]
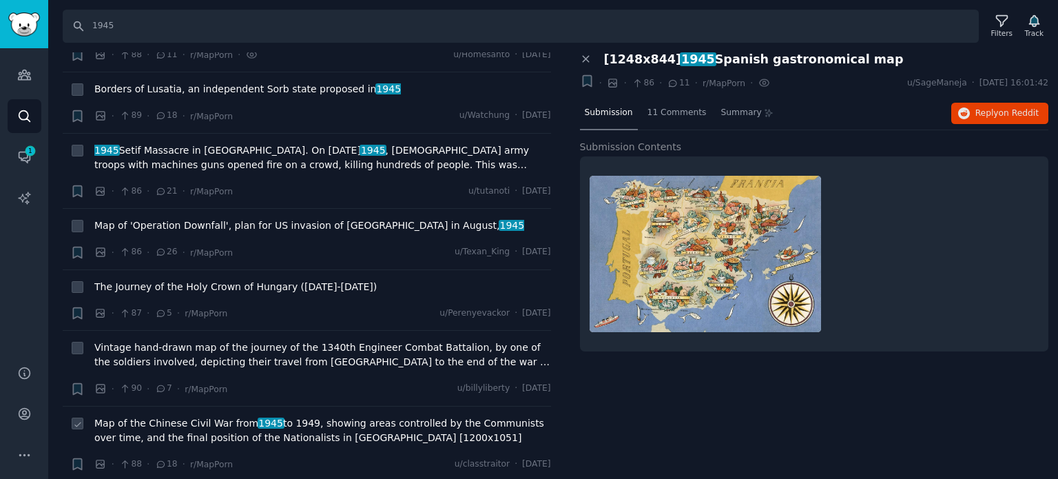
click at [229, 416] on span "Map of the Chinese Civil War from [DATE] to [DATE], showing areas controlled by…" at bounding box center [322, 430] width 457 height 29
